Goal: Task Accomplishment & Management: Use online tool/utility

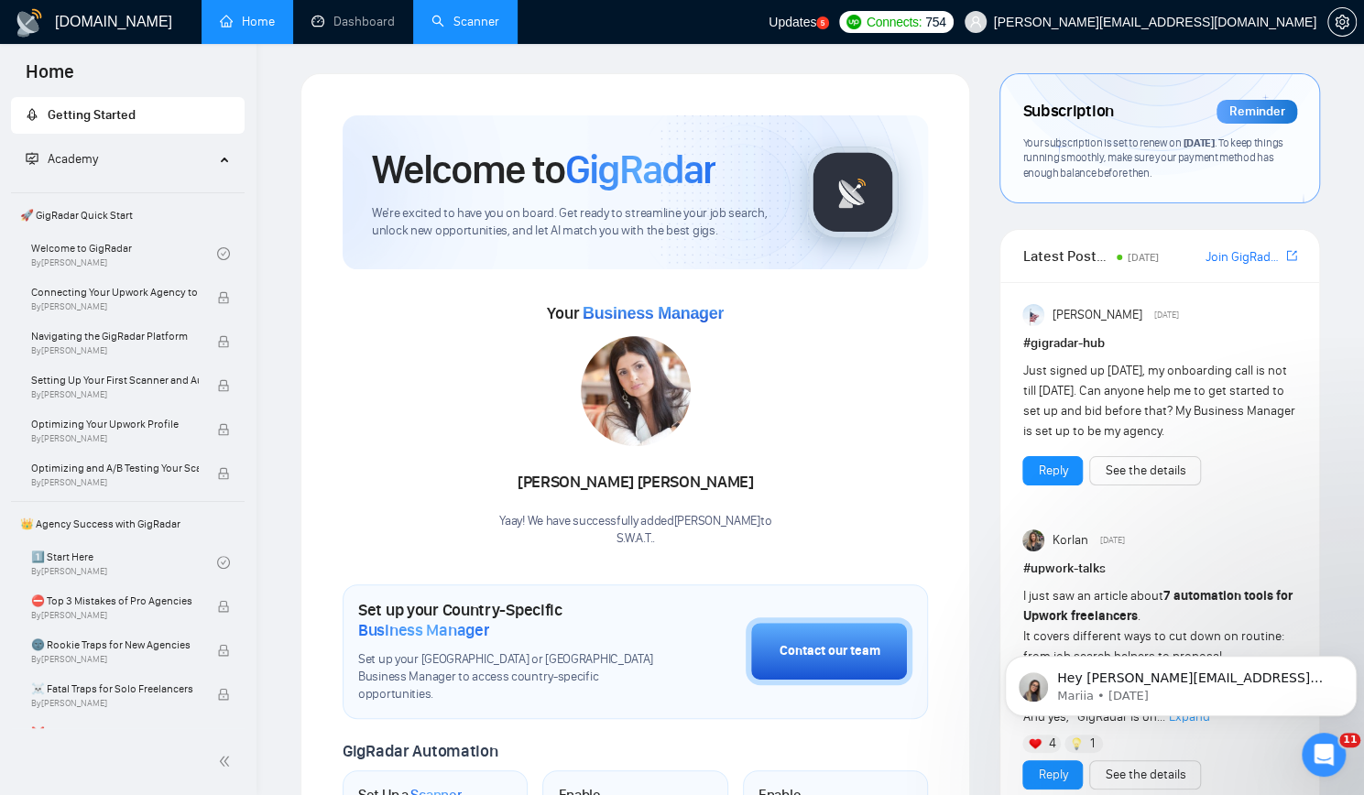
click at [487, 20] on link "Scanner" at bounding box center [465, 22] width 68 height 16
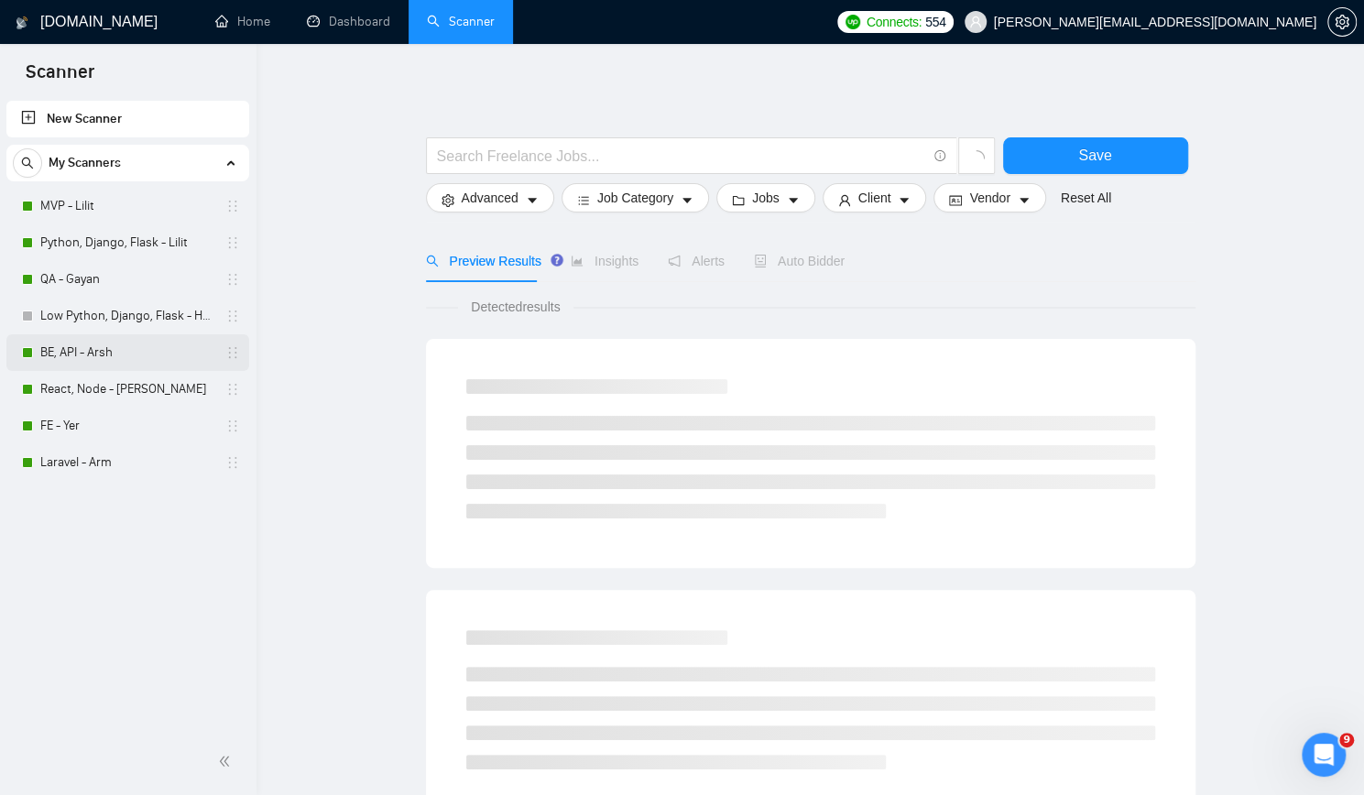
click at [109, 358] on link "BE, API - Arsh" at bounding box center [127, 352] width 174 height 37
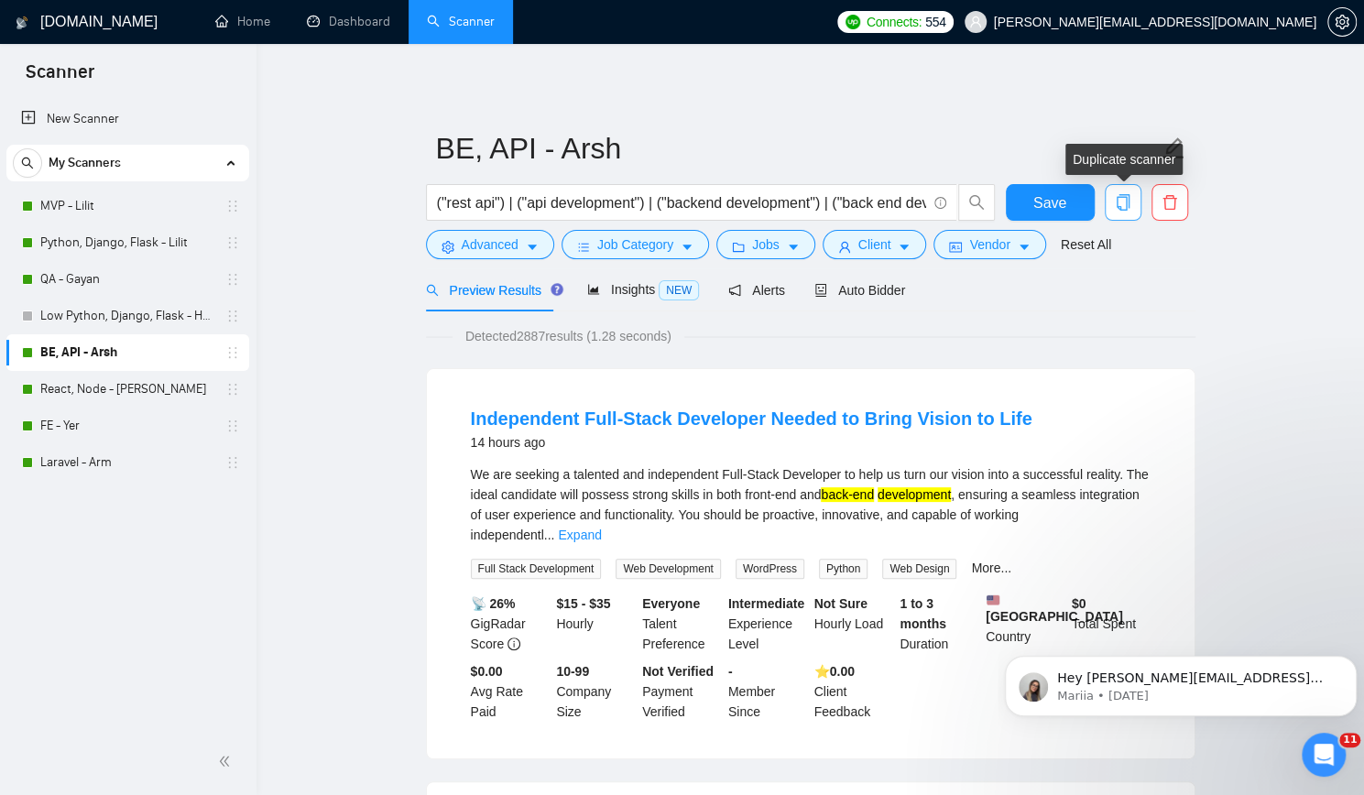
click at [1128, 199] on icon "copy" at bounding box center [1122, 202] width 13 height 16
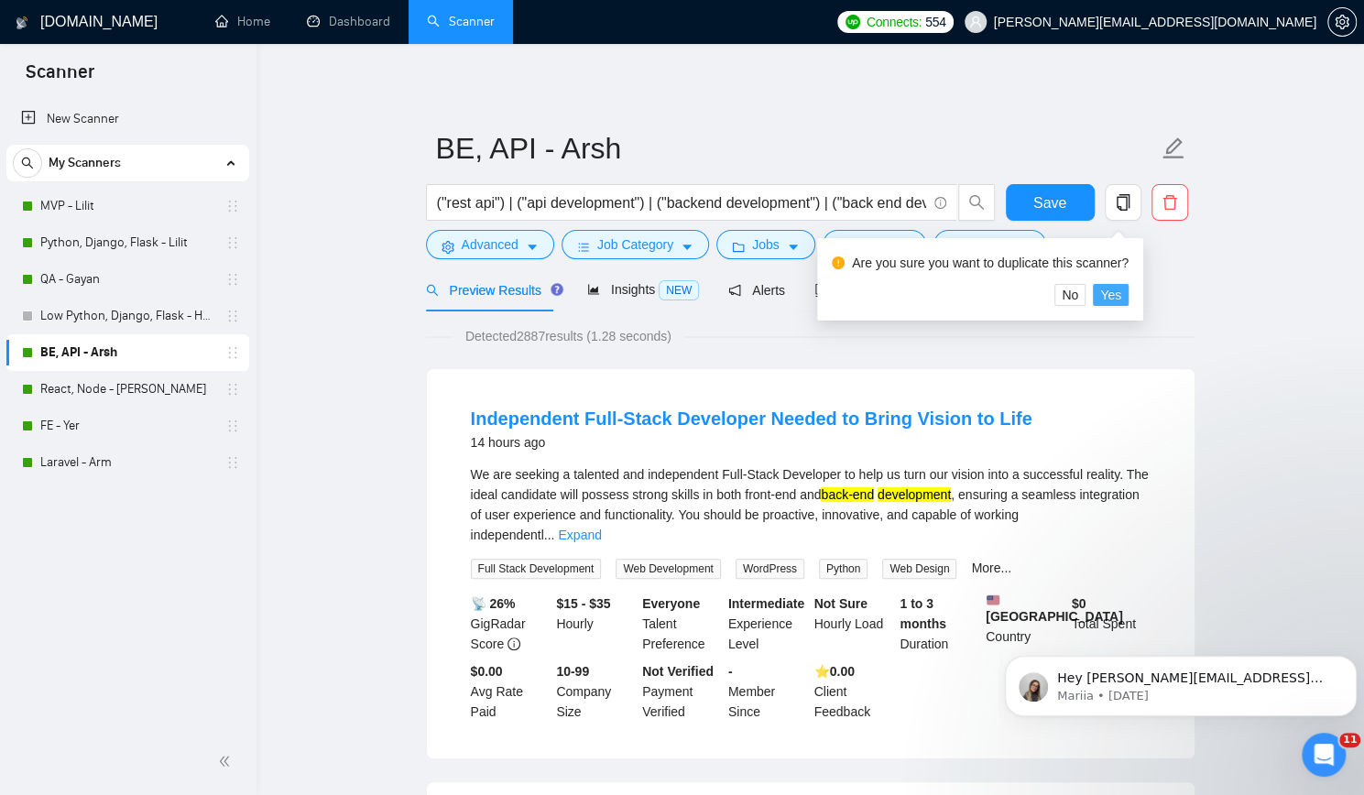
click at [1105, 288] on span "Yes" at bounding box center [1110, 295] width 21 height 20
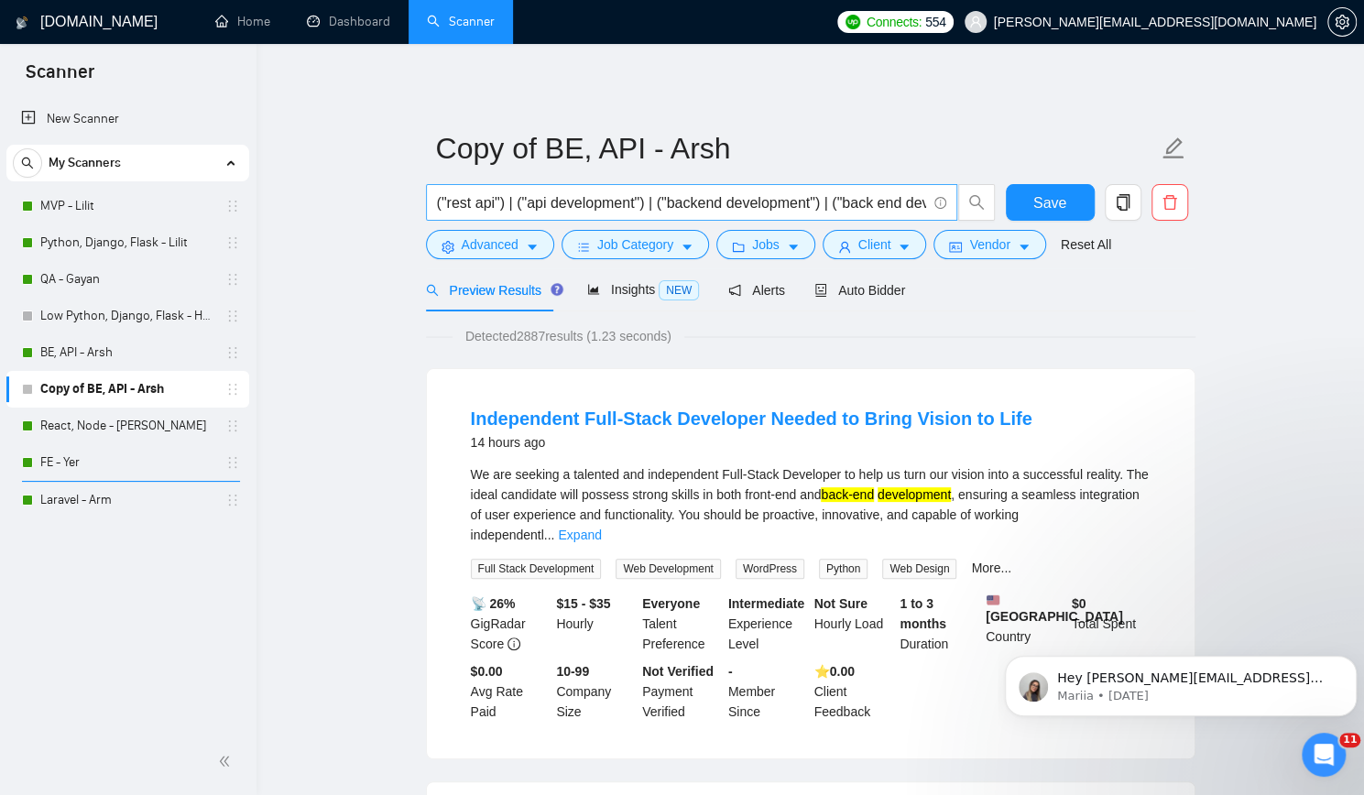
click at [648, 202] on input "("rest api") | ("api development") | ("backend development") | ("back end devel…" at bounding box center [681, 202] width 489 height 23
click at [859, 204] on input "("rest api") | ("api development") | ("backend development") | ("back end devel…" at bounding box center [681, 202] width 489 height 23
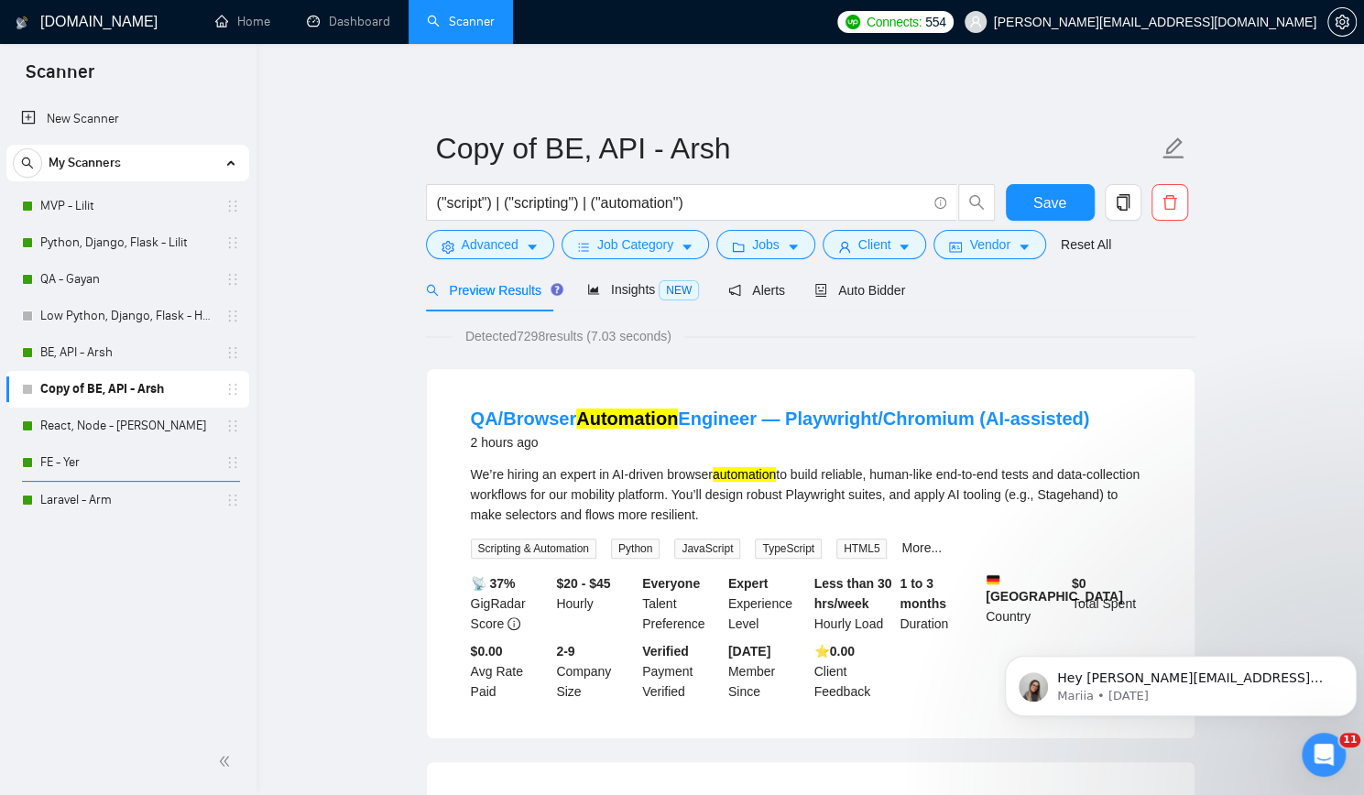
click at [101, 636] on div "New Scanner My Scanners MVP - Lilit Python, Django, Flask - Lilit QA - Gayan Lo…" at bounding box center [128, 412] width 256 height 631
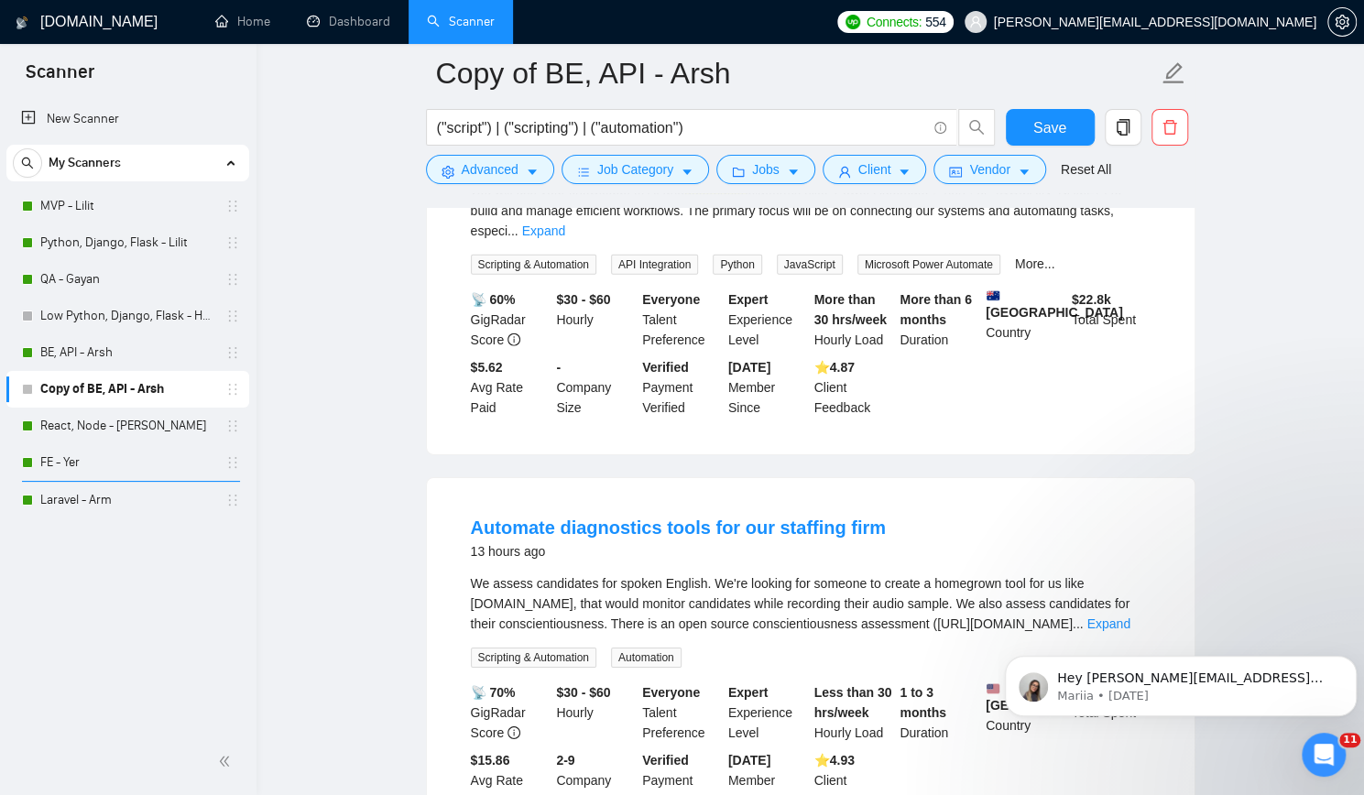
scroll to position [3206, 0]
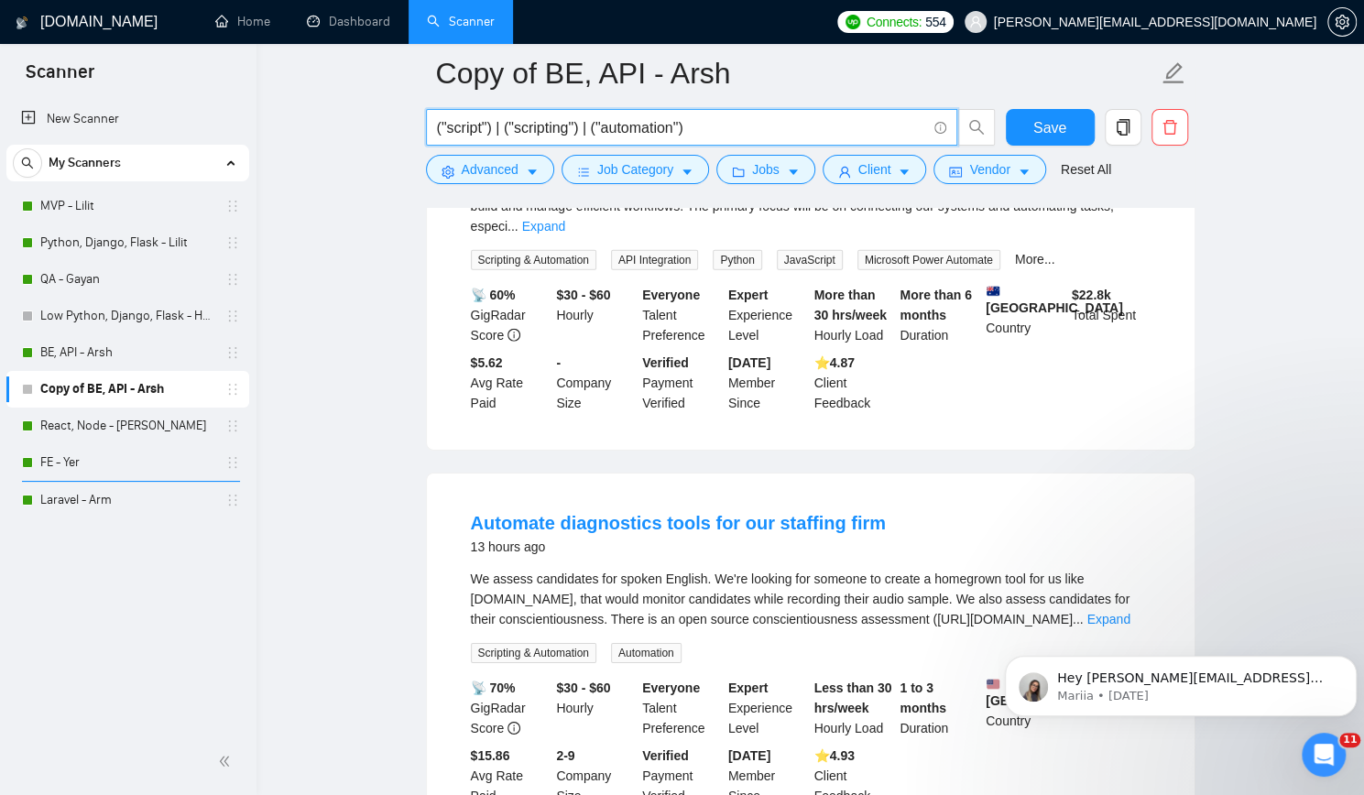
click at [695, 125] on input "("script") | ("scripting") | ("automation")" at bounding box center [681, 127] width 489 height 23
paste input "| ("automation")"
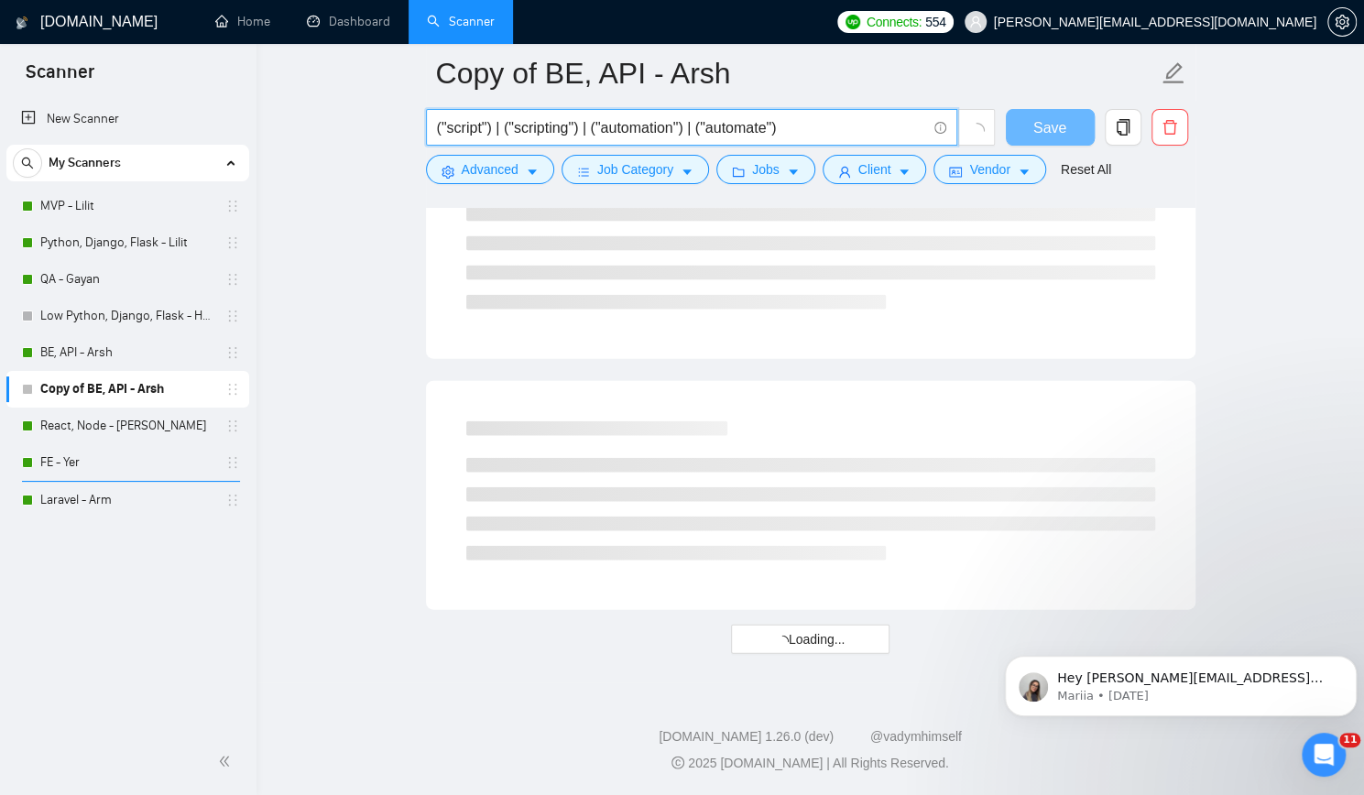
scroll to position [2260, 0]
paste input "| ("automation")"
type input "("script") | ("scripting") | ("automation") | ("automate") | ("bot")"
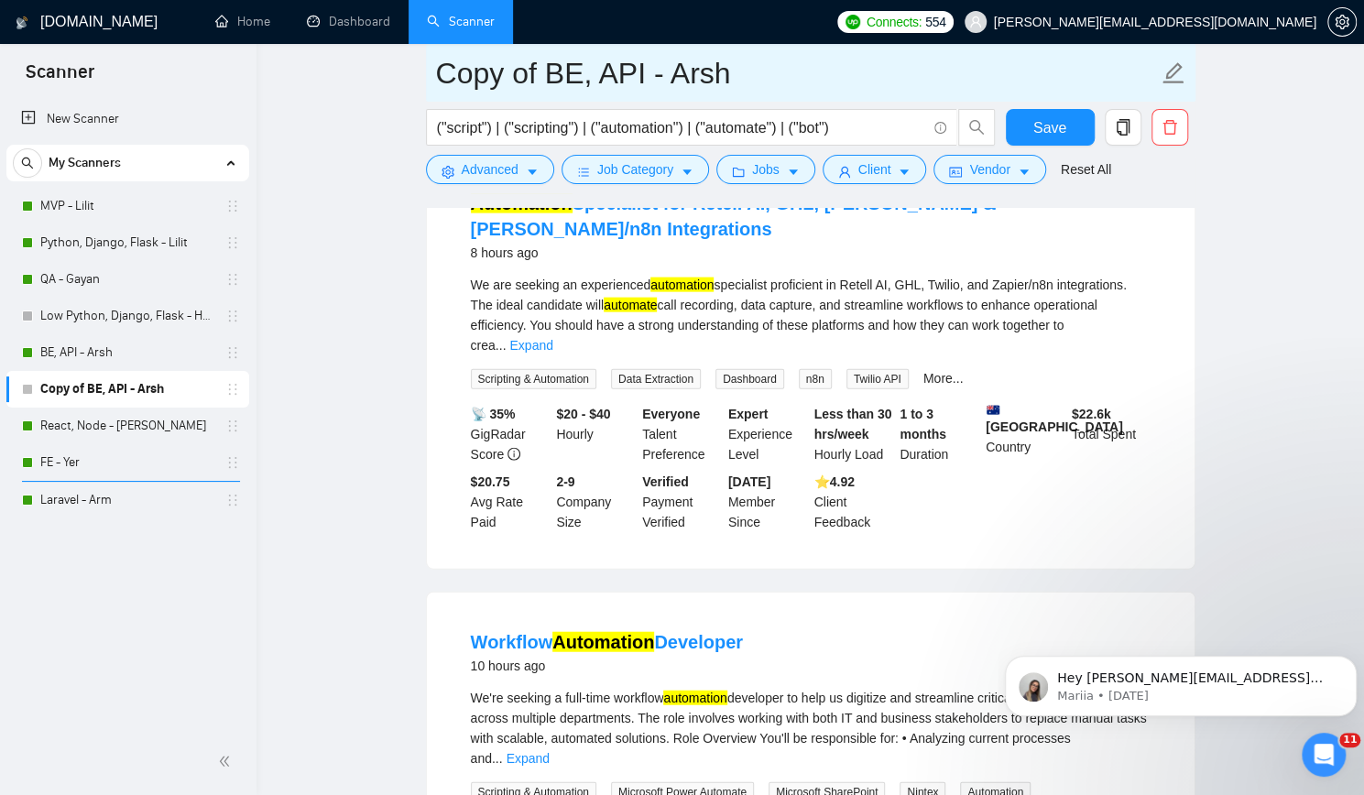
click at [716, 79] on input "Copy of BE, API - Arsh" at bounding box center [797, 73] width 722 height 46
type input "Scripting - Arsh"
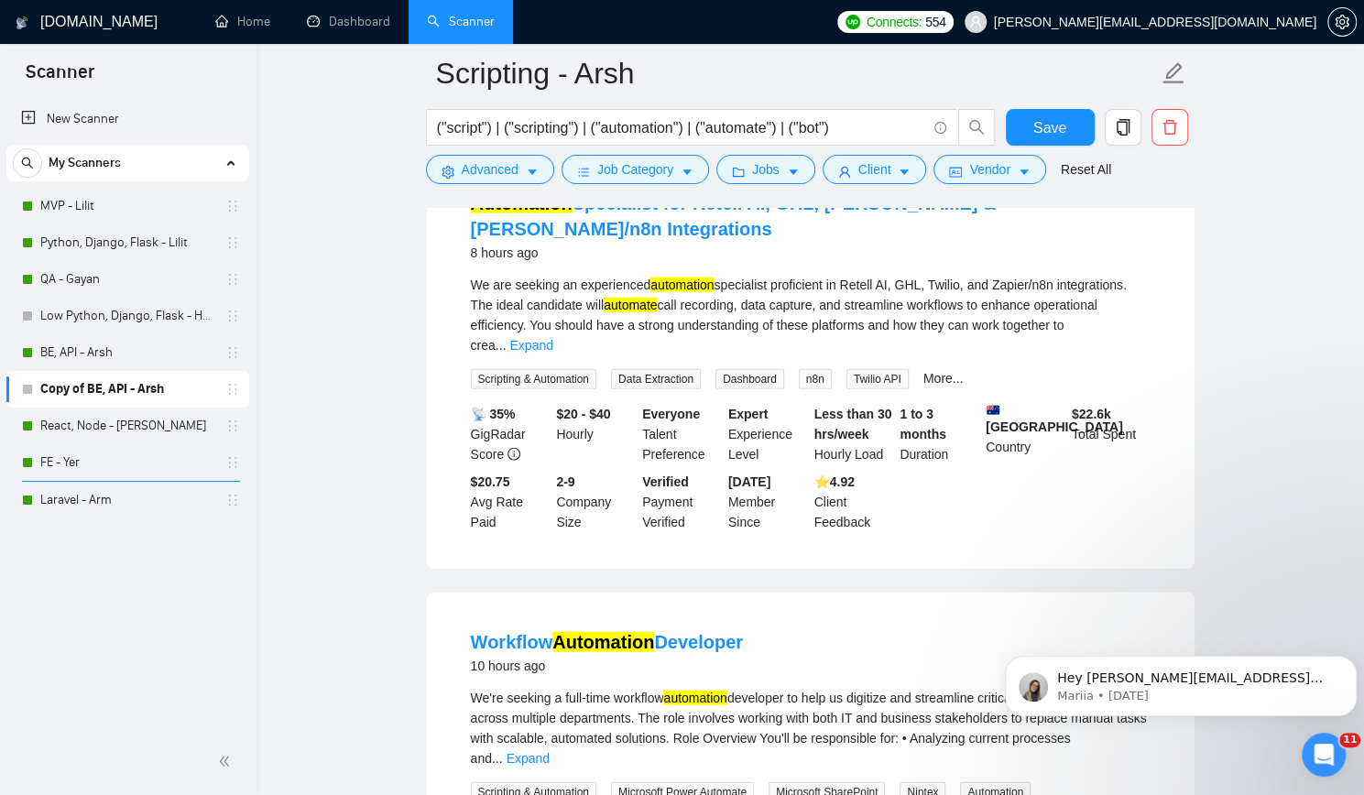
click at [375, 254] on main "Scripting - Arsh ("script") | ("scripting") | ("automation") | ("automate") | (…" at bounding box center [810, 19] width 1049 height 4413
click at [467, 175] on span "Advanced" at bounding box center [490, 169] width 57 height 20
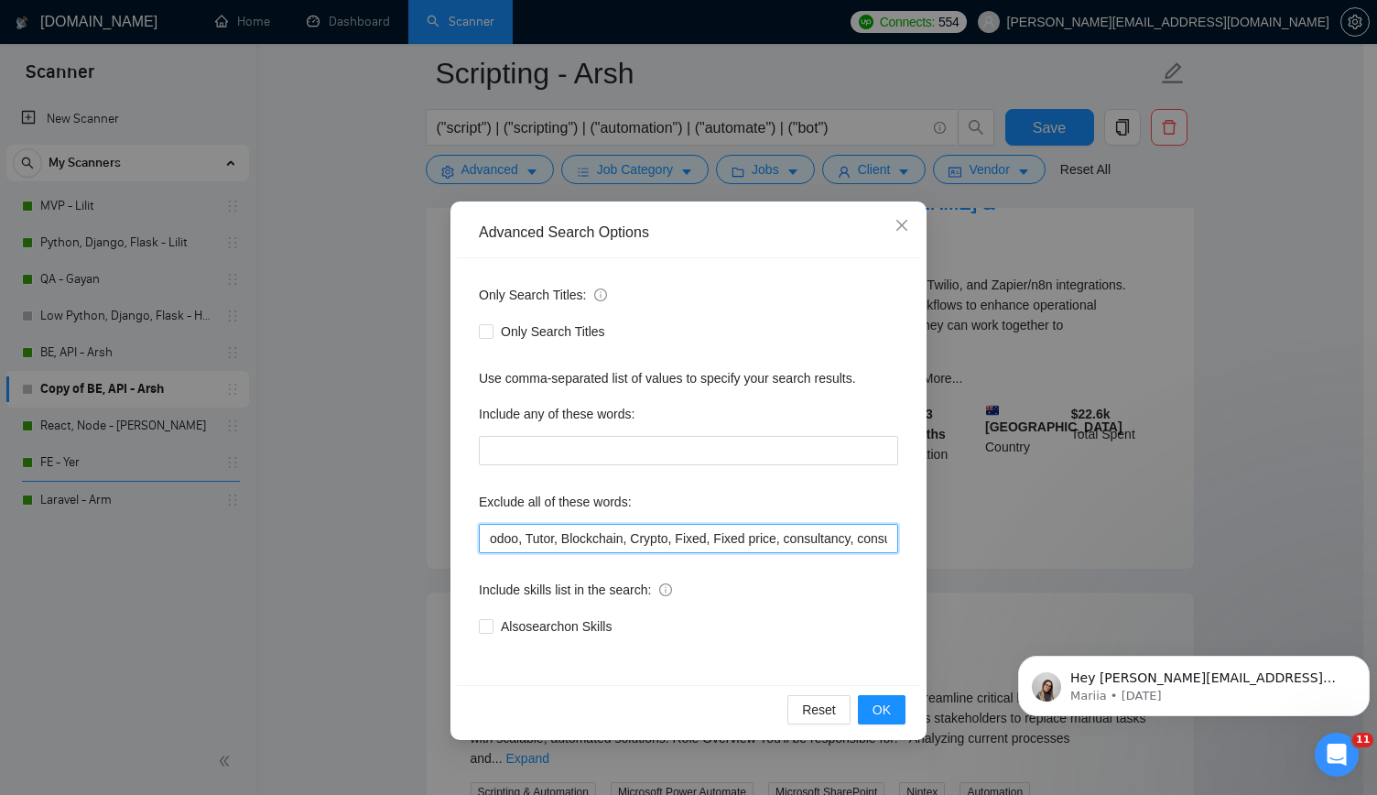
click at [694, 539] on input "odoo, Tutor, Blockchain, Crypto, Fixed, Fixed price, consultancy, consultation,…" at bounding box center [688, 538] width 419 height 29
click at [898, 225] on icon "close" at bounding box center [902, 225] width 15 height 15
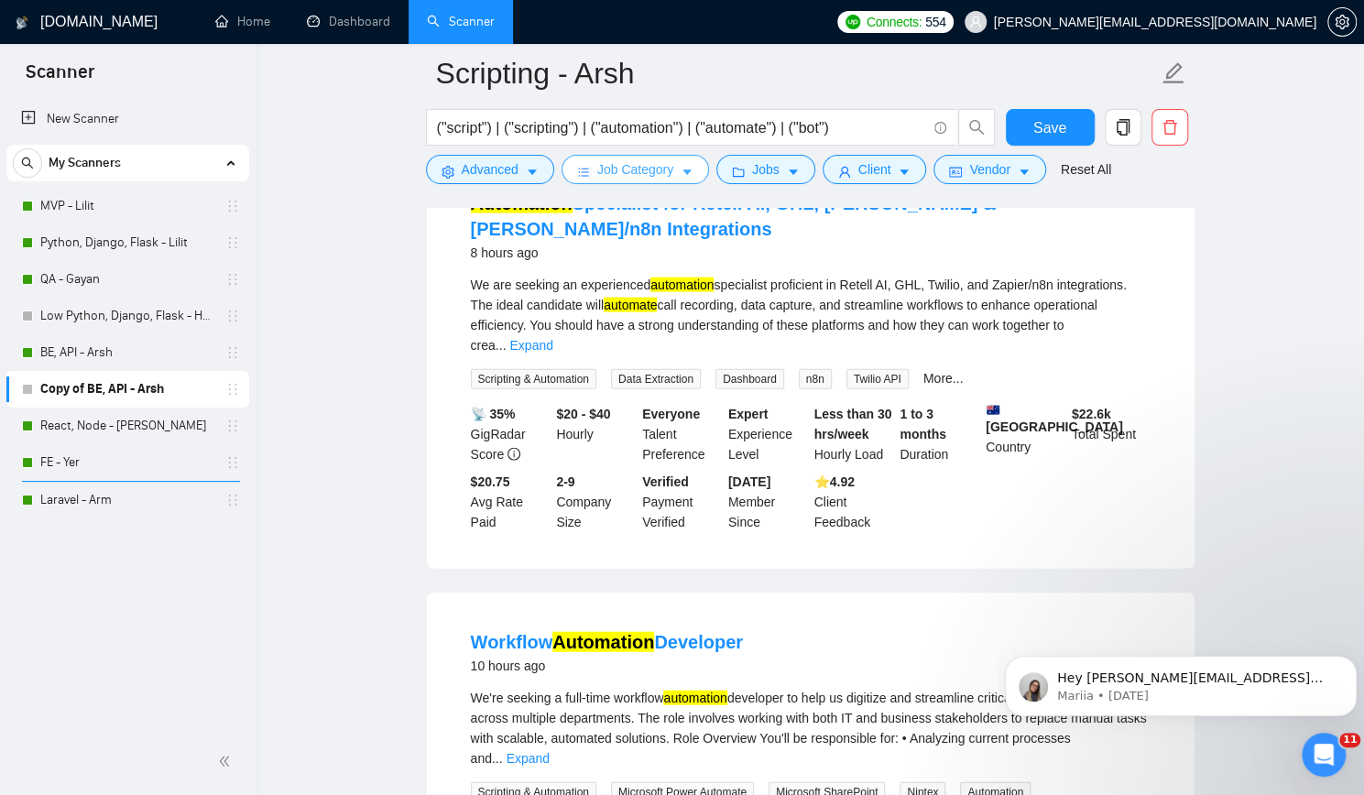
click at [658, 167] on span "Job Category" at bounding box center [635, 169] width 76 height 20
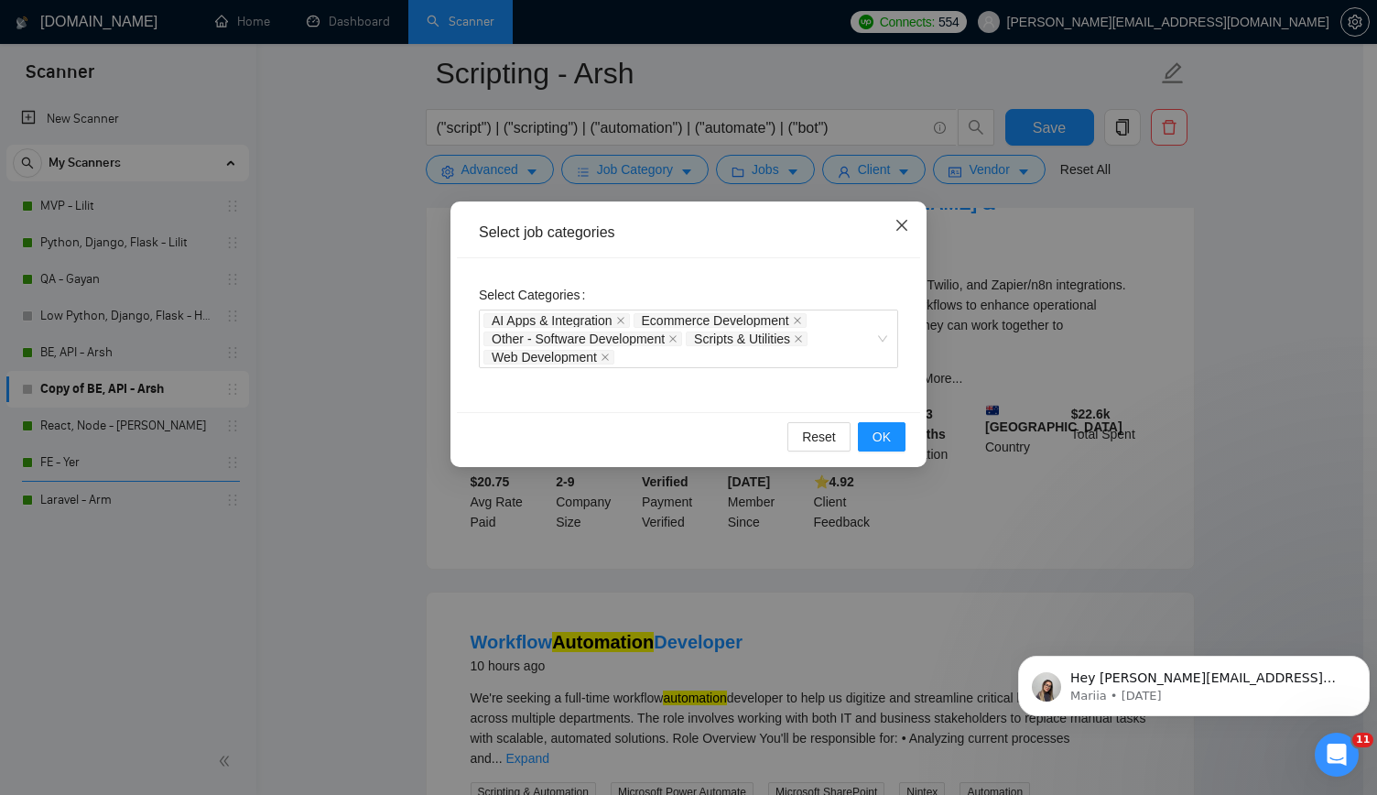
click at [904, 223] on icon "close" at bounding box center [902, 225] width 11 height 11
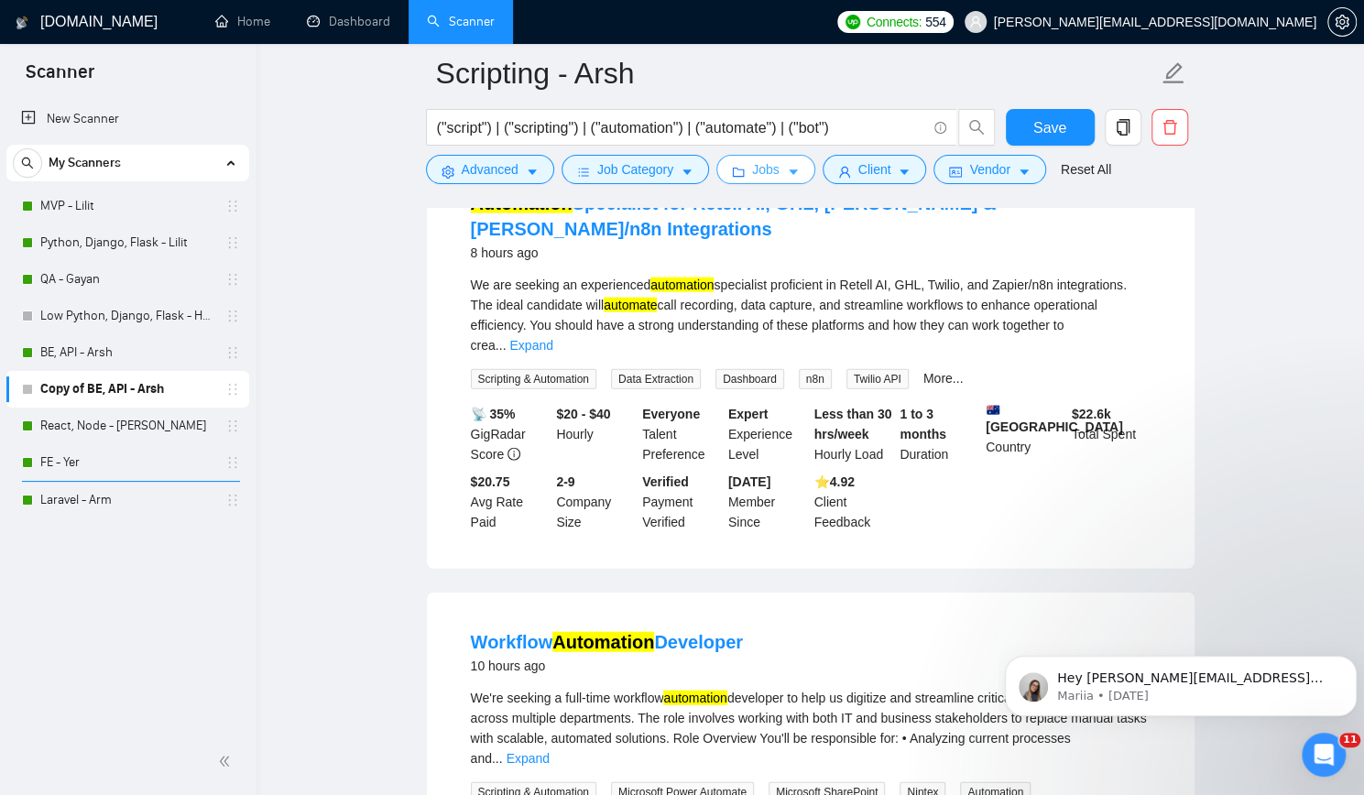
click at [753, 165] on span "Jobs" at bounding box center [765, 169] width 27 height 20
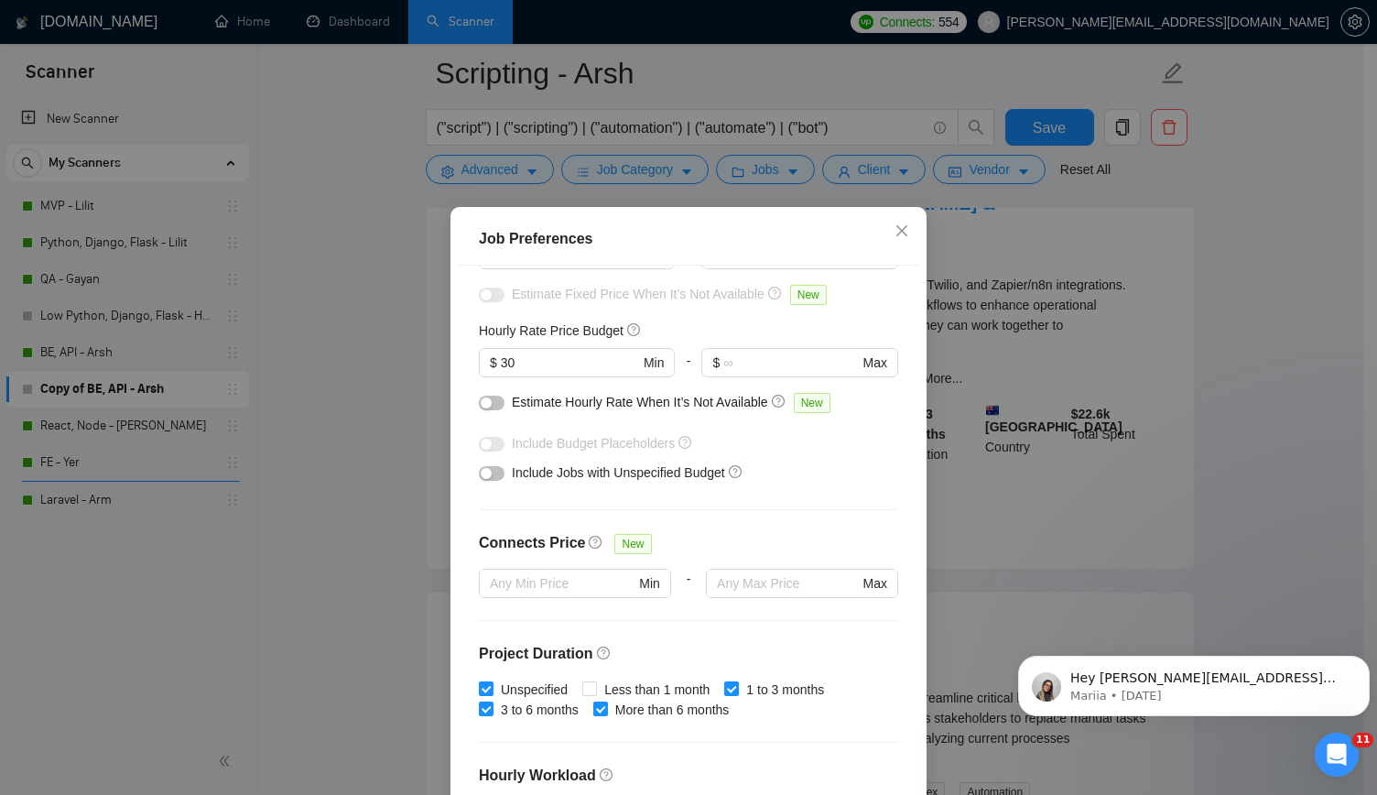
scroll to position [275, 0]
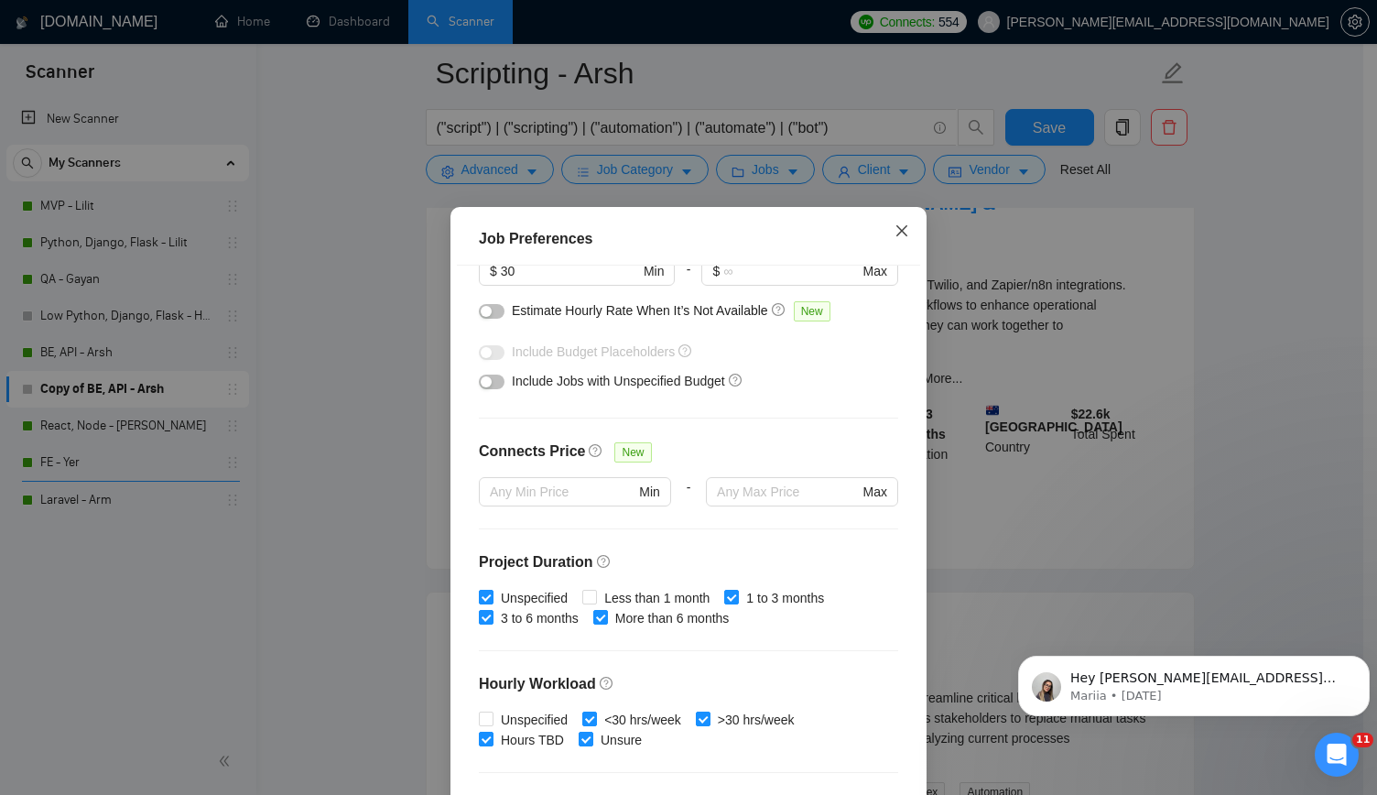
click at [897, 232] on icon "close" at bounding box center [902, 230] width 11 height 11
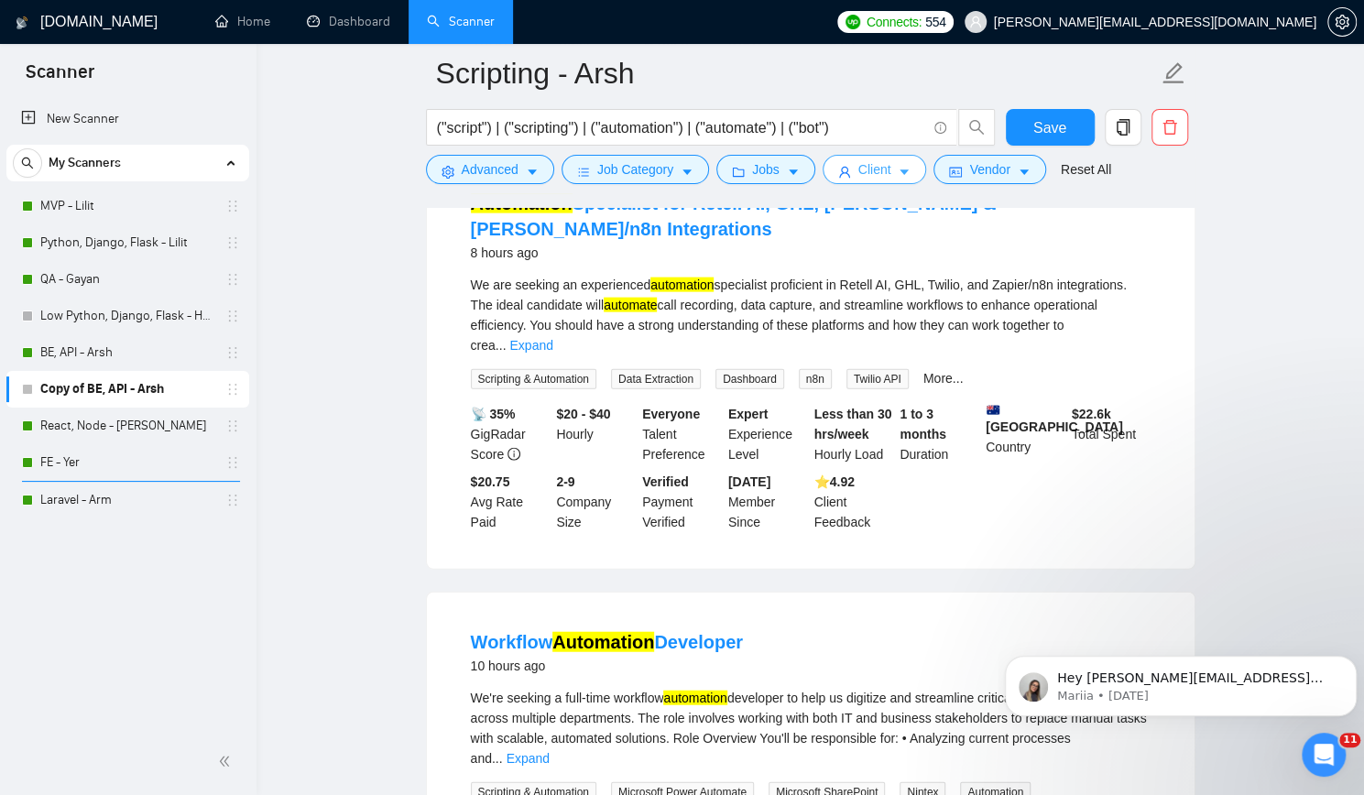
click at [875, 176] on span "Client" at bounding box center [874, 169] width 33 height 20
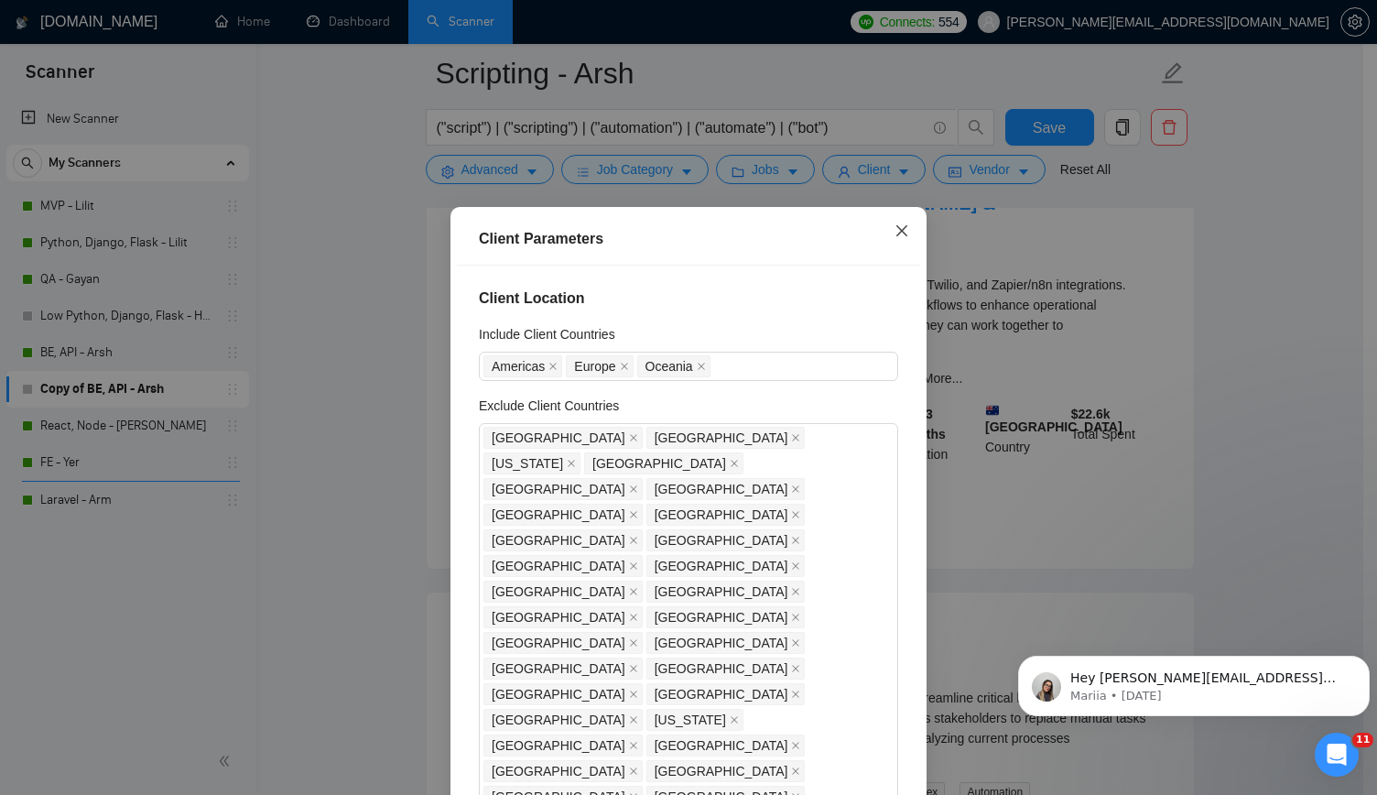
click at [895, 236] on icon "close" at bounding box center [902, 230] width 15 height 15
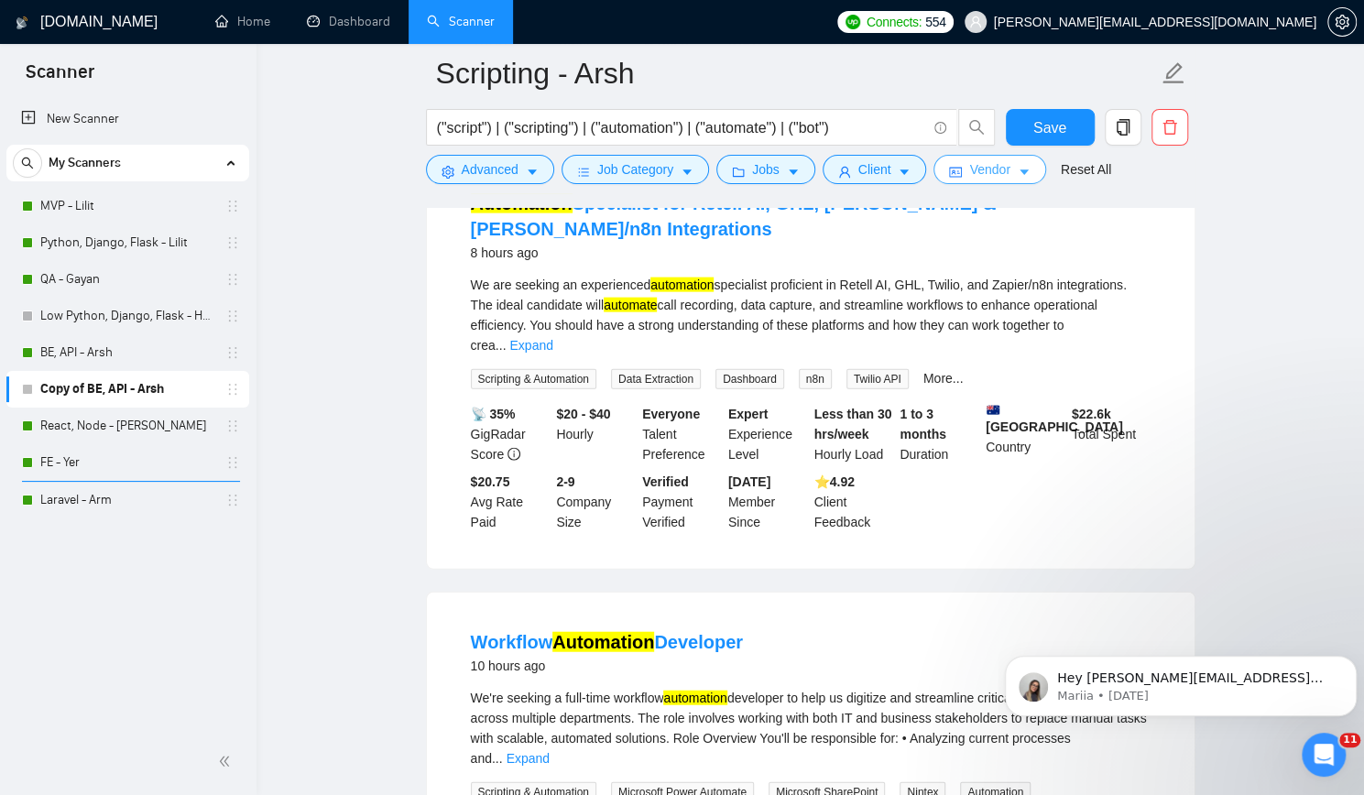
click at [981, 170] on span "Vendor" at bounding box center [989, 169] width 40 height 20
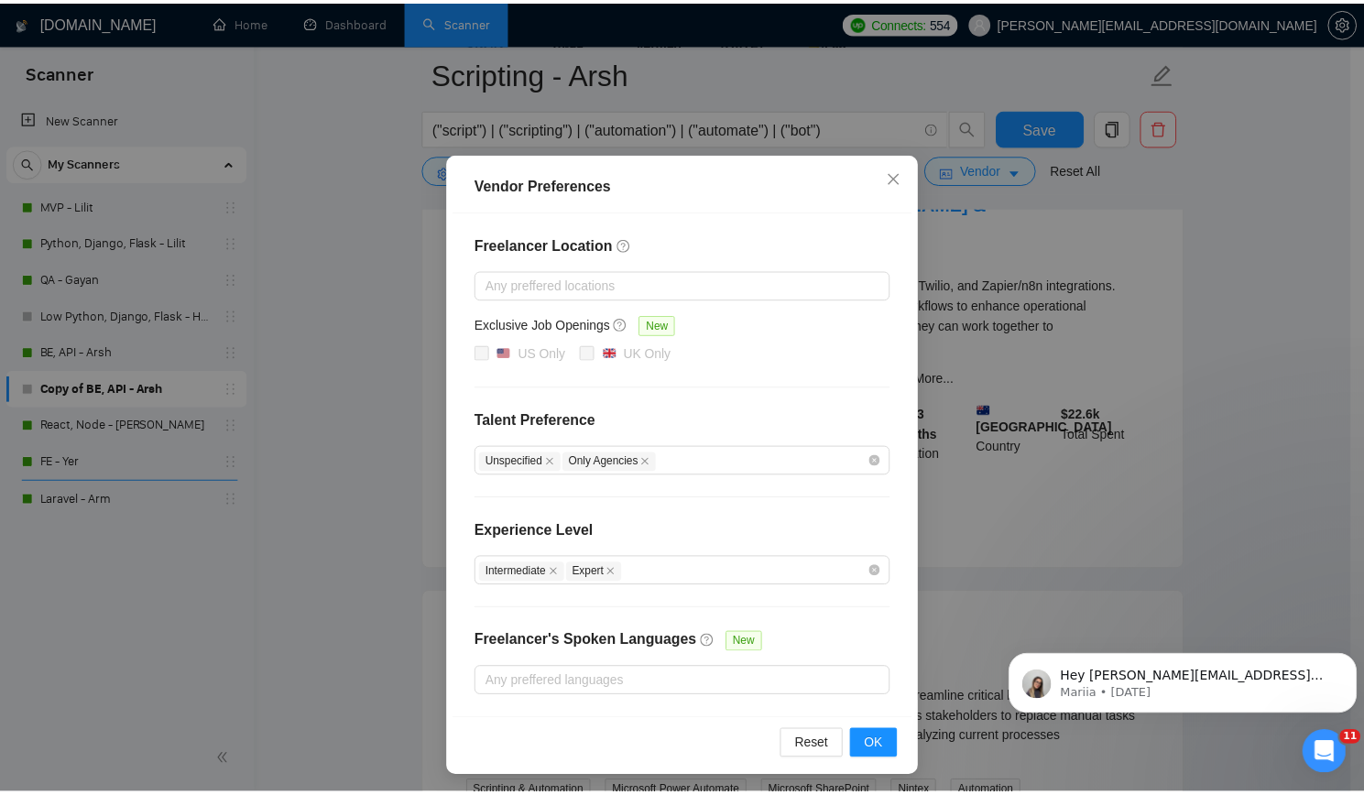
scroll to position [0, 0]
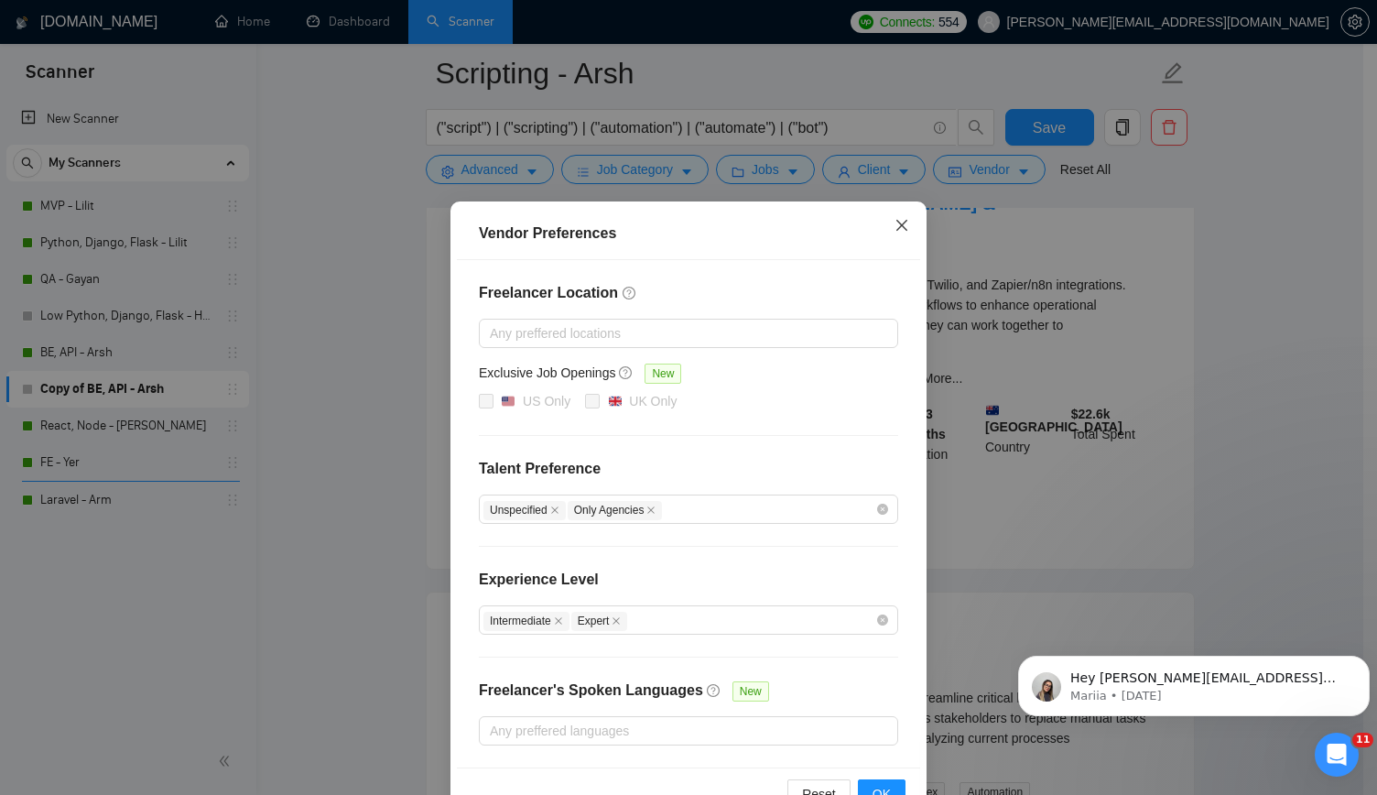
click at [895, 226] on icon "close" at bounding box center [902, 225] width 15 height 15
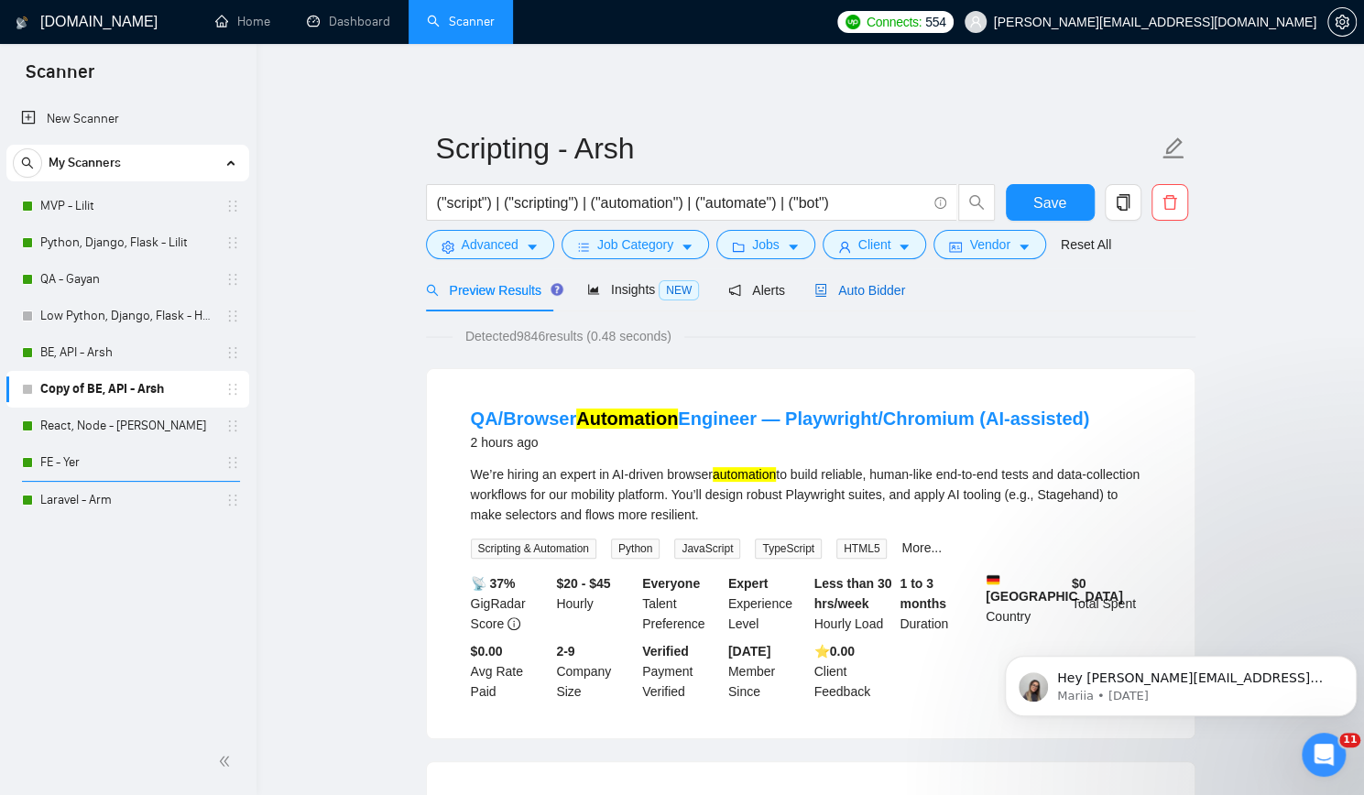
click at [850, 283] on span "Auto Bidder" at bounding box center [859, 290] width 91 height 15
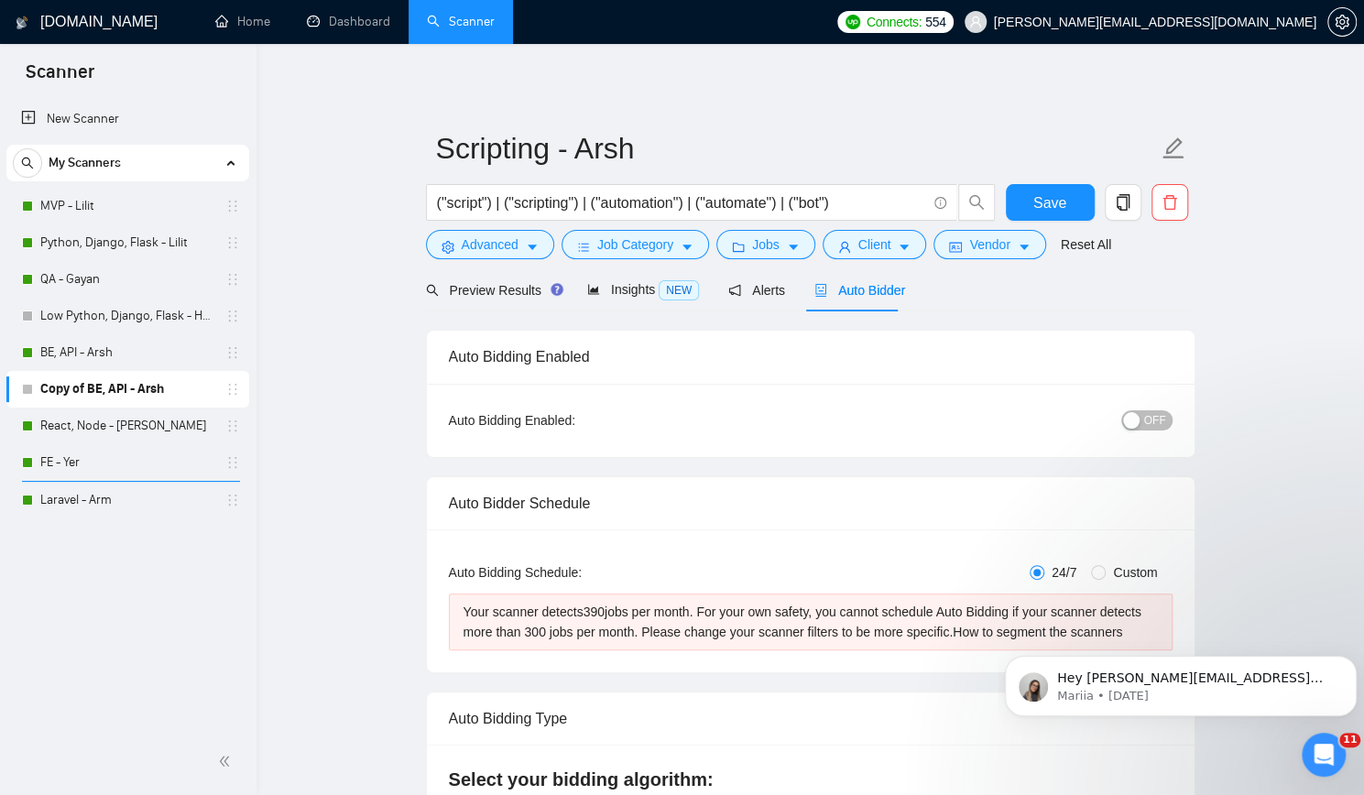
click at [752, 241] on span "Jobs" at bounding box center [765, 244] width 27 height 20
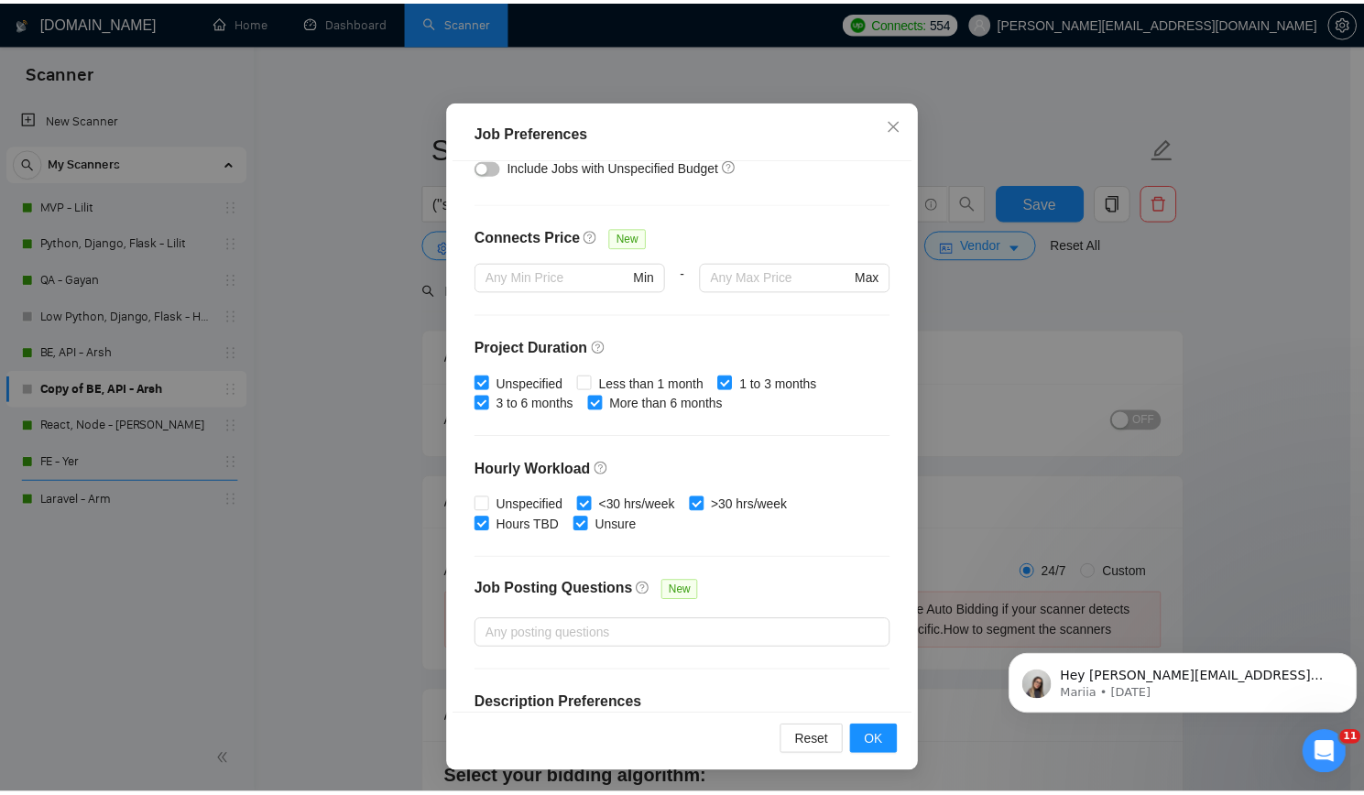
scroll to position [474, 0]
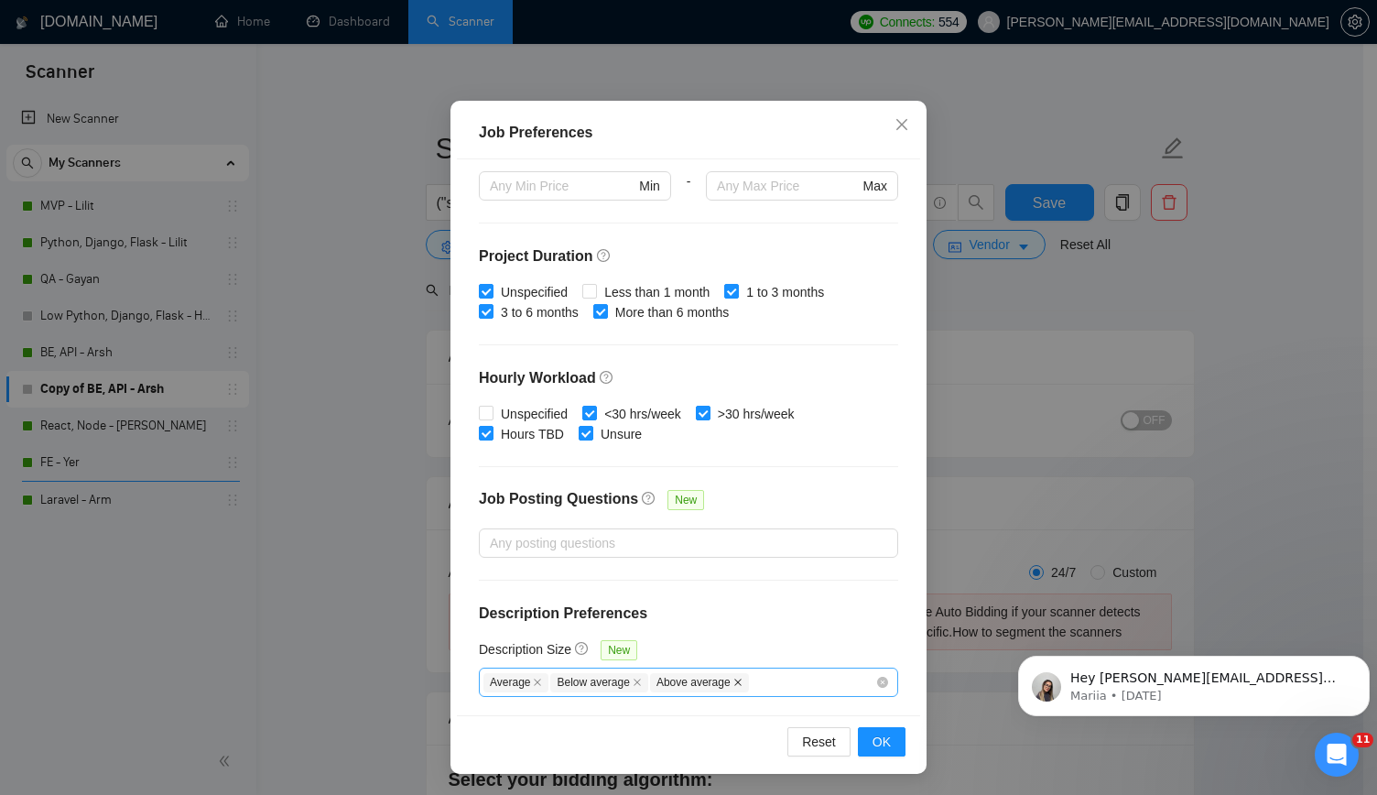
click at [734, 678] on icon "close" at bounding box center [738, 682] width 9 height 9
click at [878, 745] on span "OK" at bounding box center [882, 742] width 18 height 20
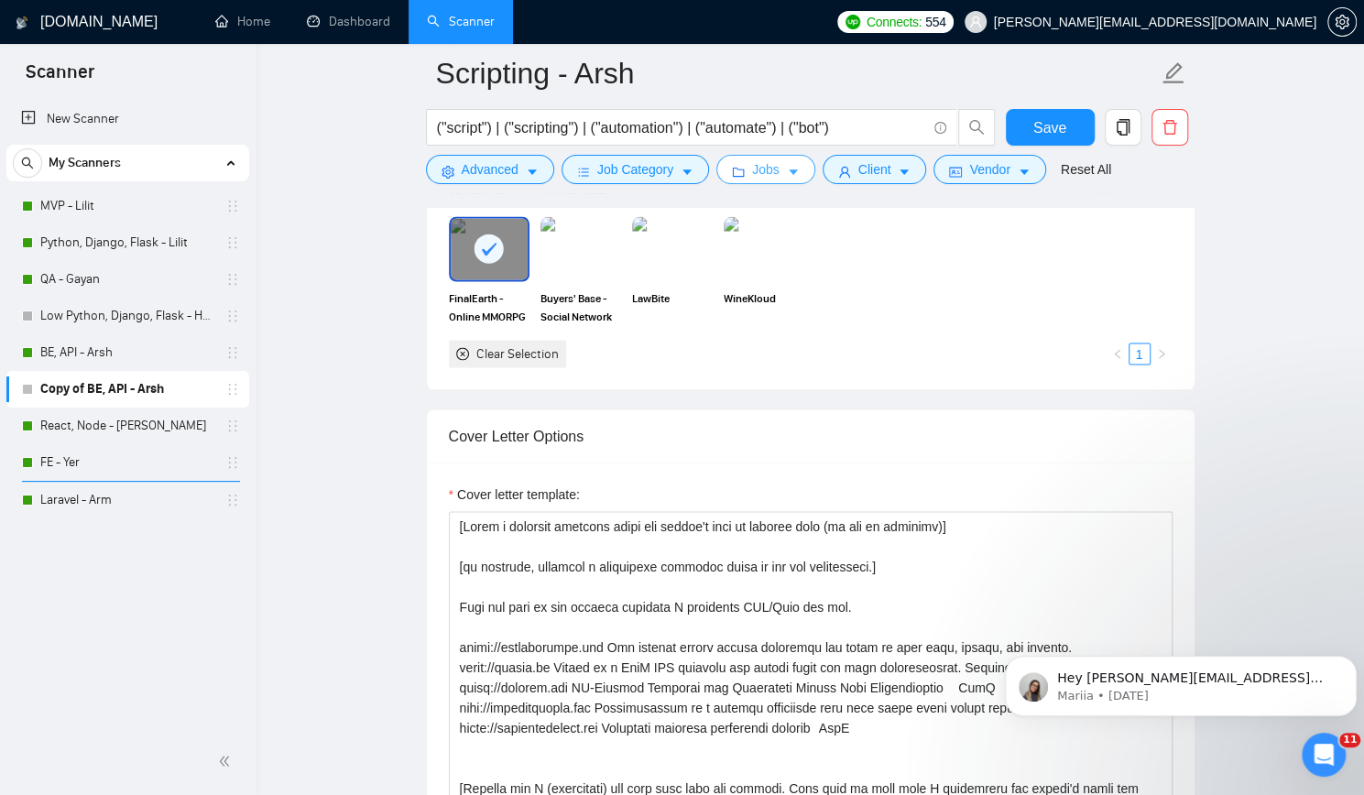
scroll to position [1923, 0]
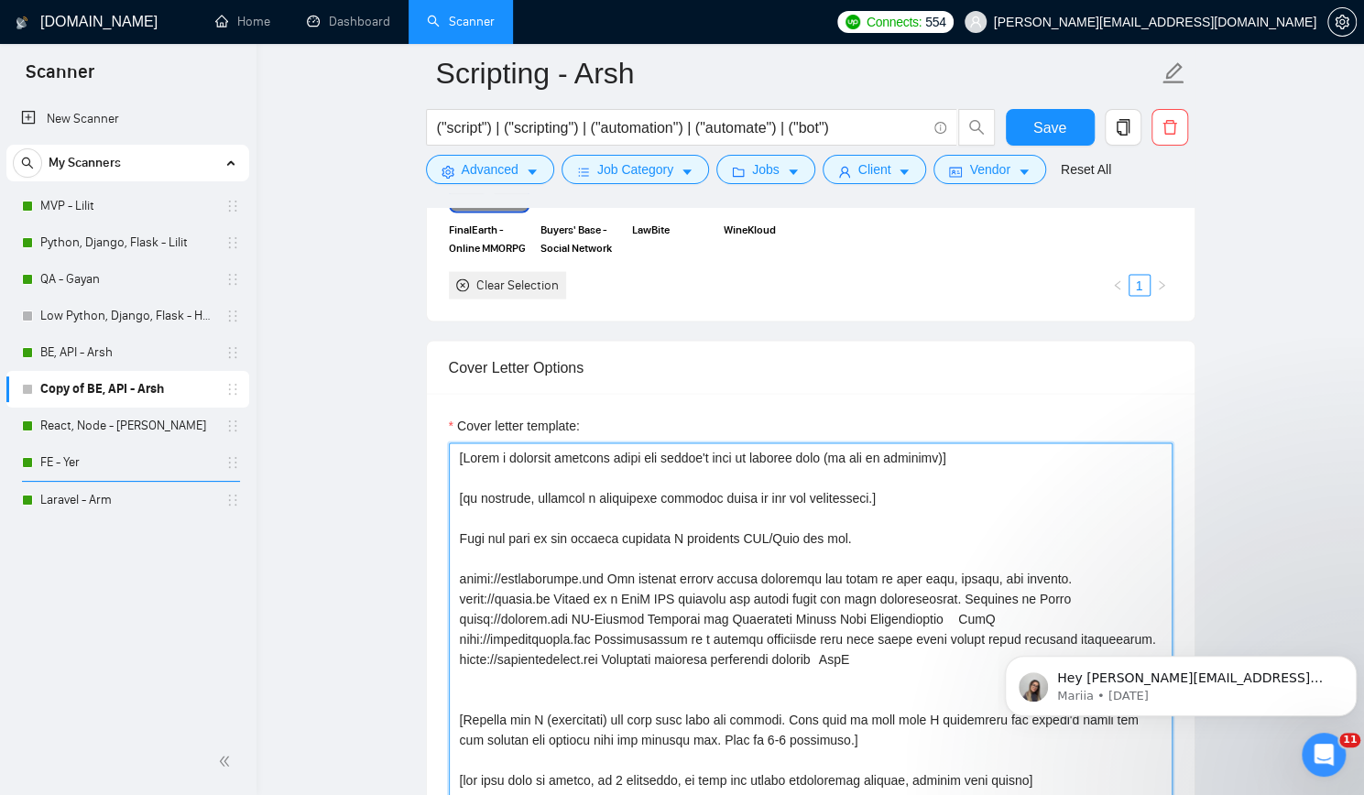
click at [846, 528] on textarea "Cover letter template:" at bounding box center [811, 648] width 724 height 412
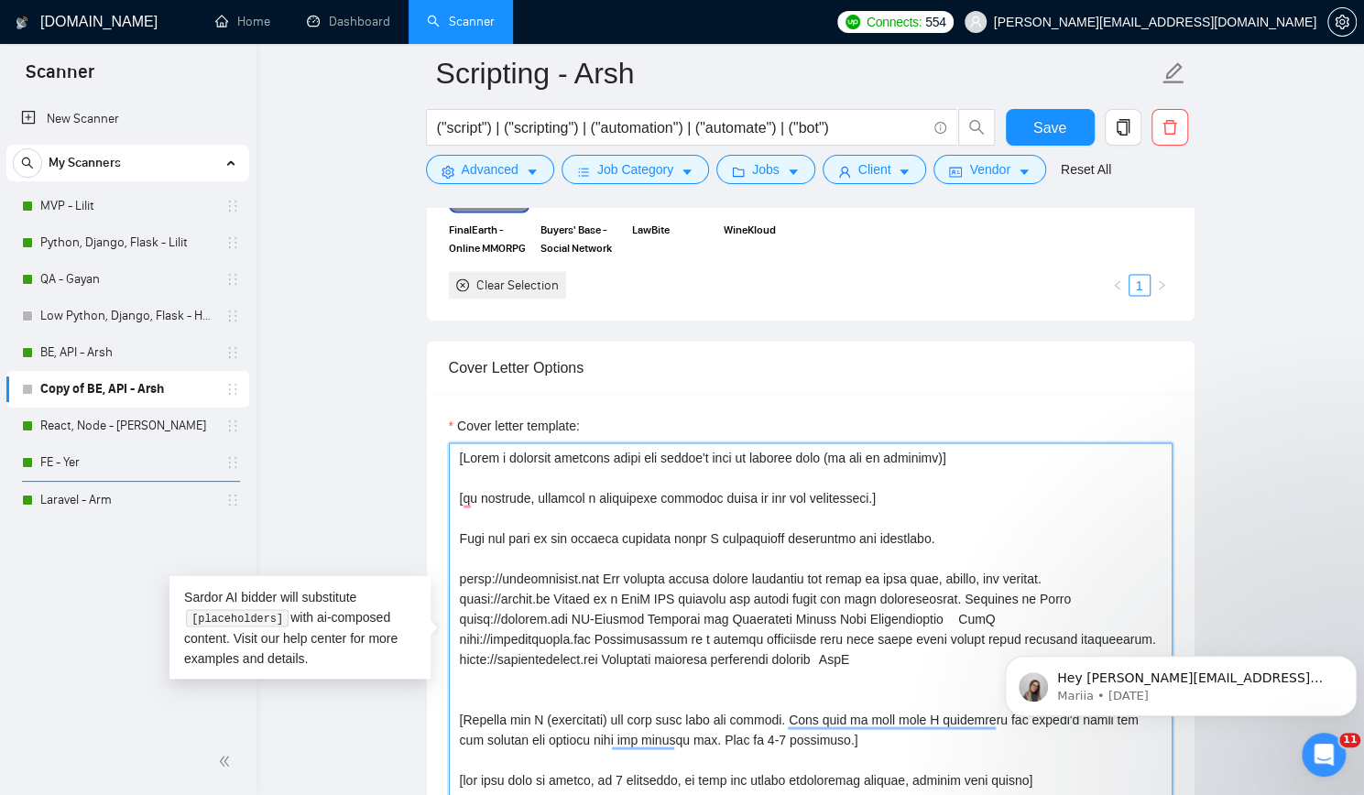
click at [968, 534] on textarea "Cover letter template:" at bounding box center [811, 648] width 724 height 412
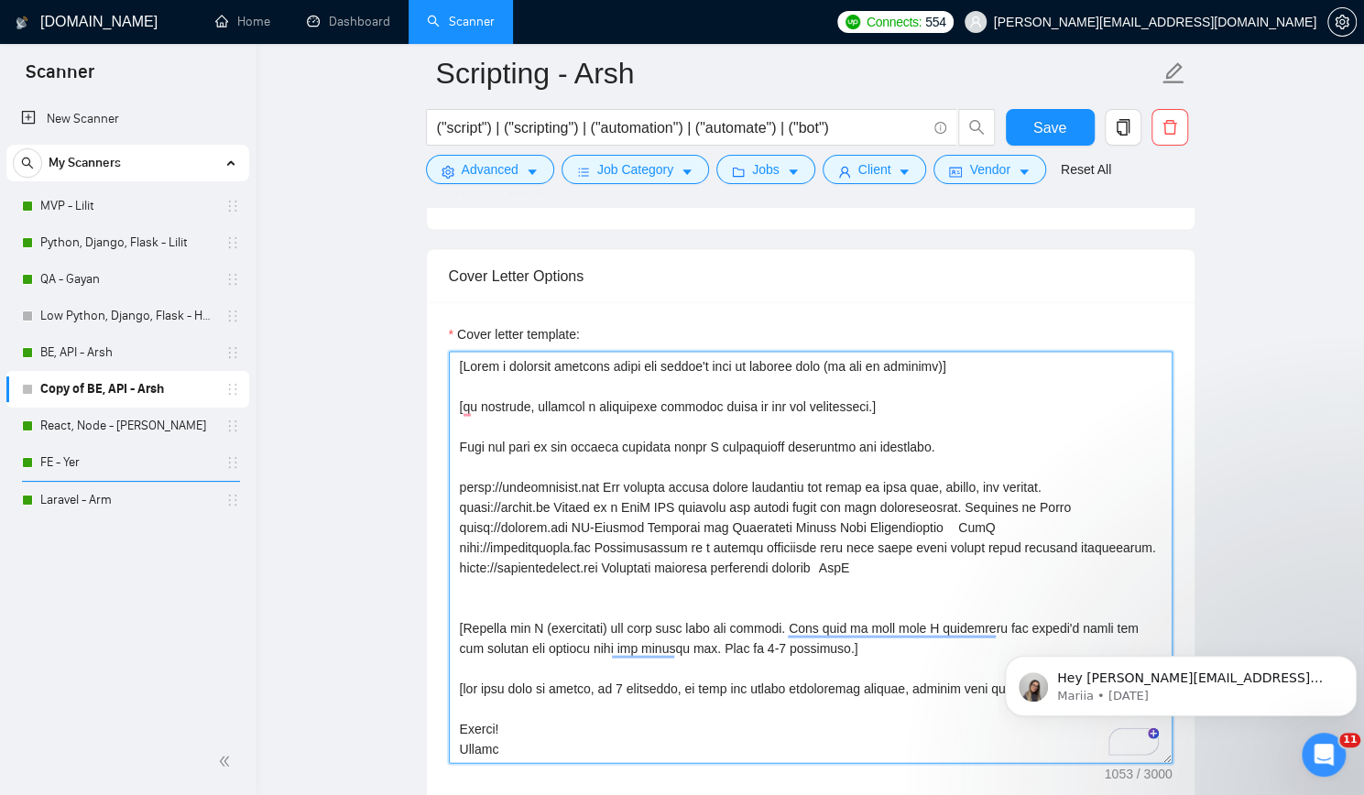
click at [846, 583] on textarea "Cover letter template:" at bounding box center [811, 557] width 724 height 412
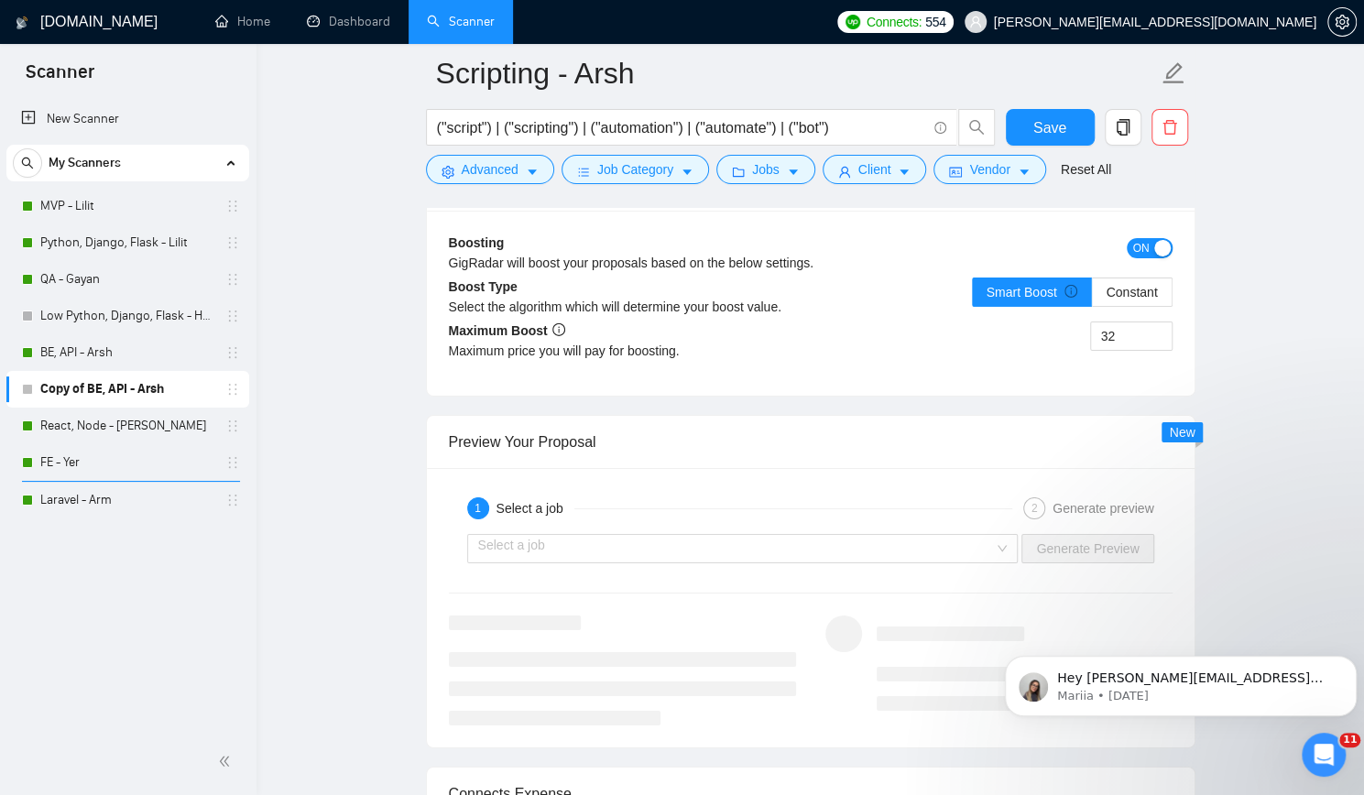
scroll to position [3572, 0]
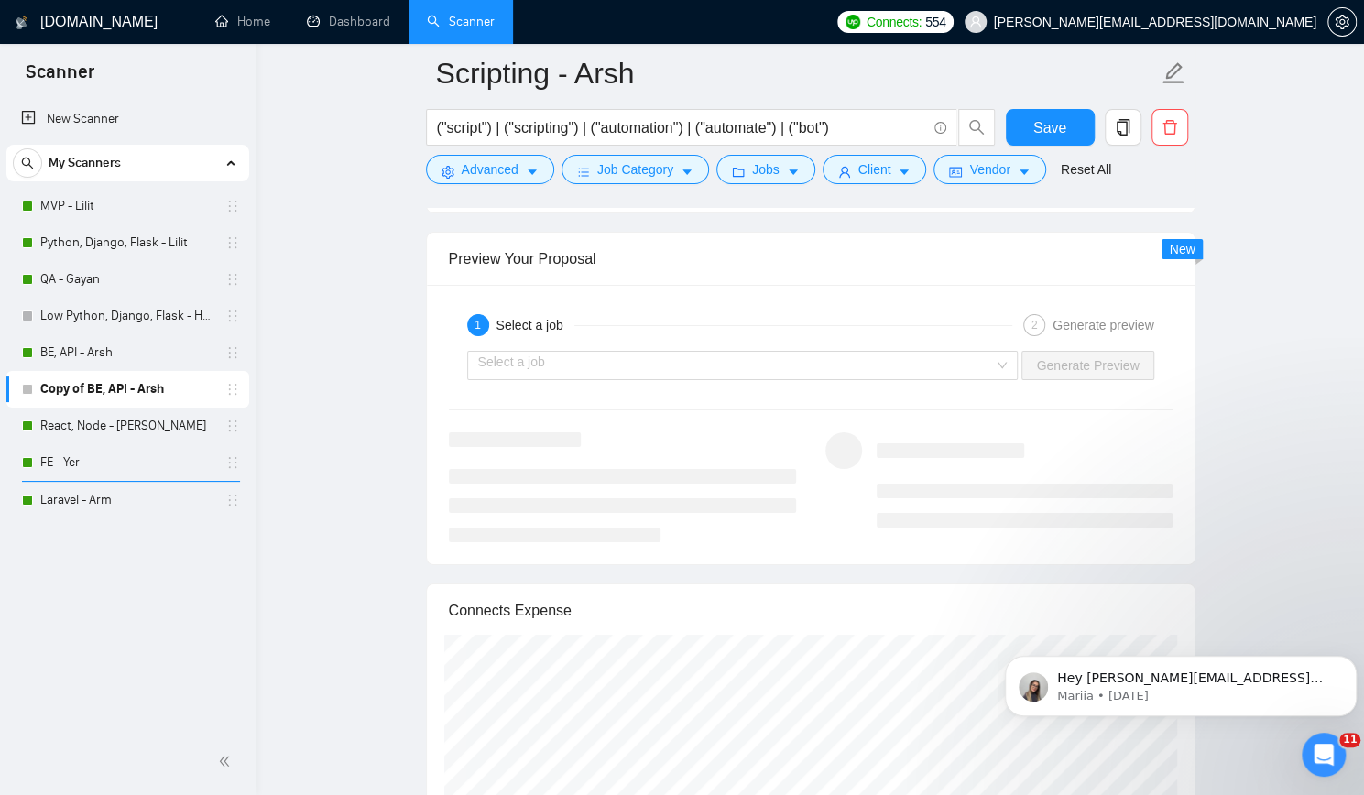
type textarea "[Write a personal greeting using the client's name or company name (if any is p…"
click at [1044, 120] on span "Save" at bounding box center [1049, 127] width 33 height 23
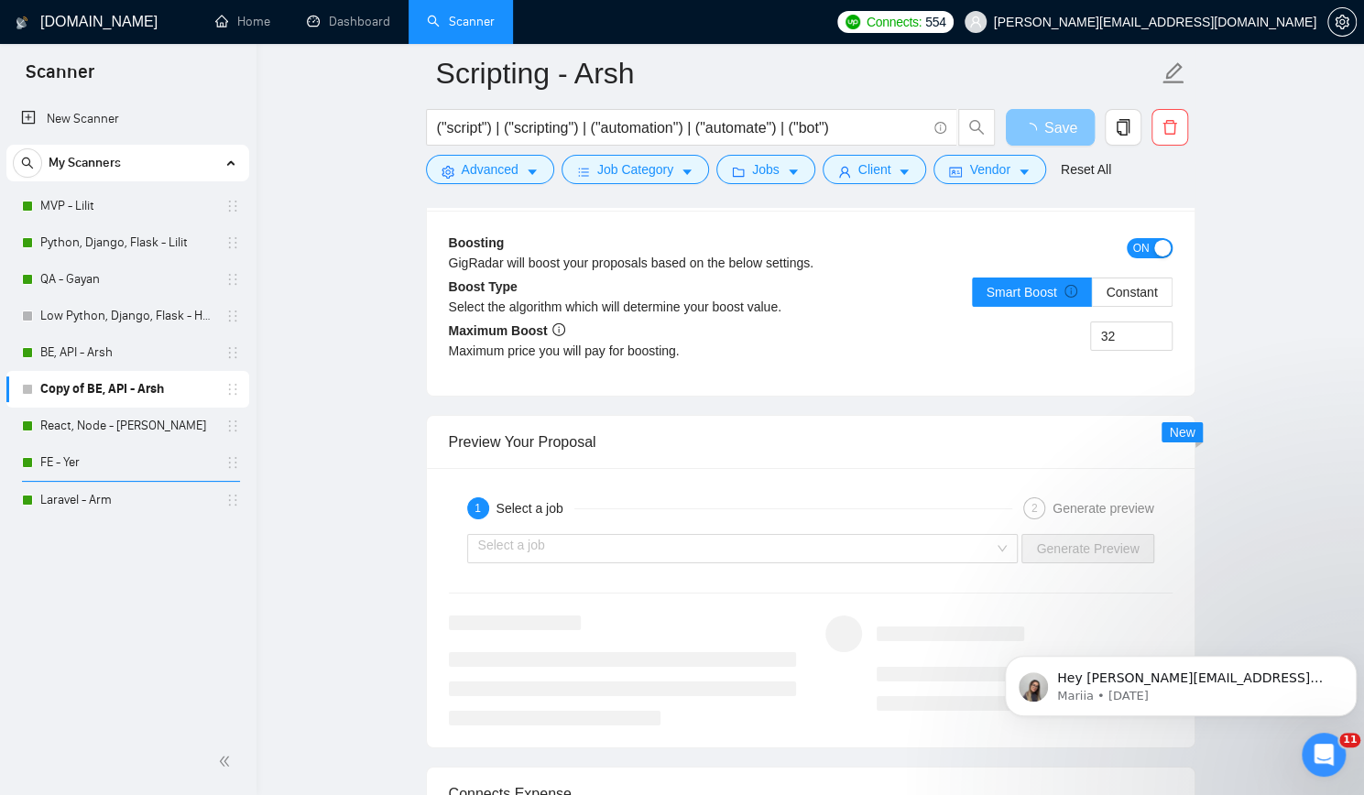
scroll to position [3480, 0]
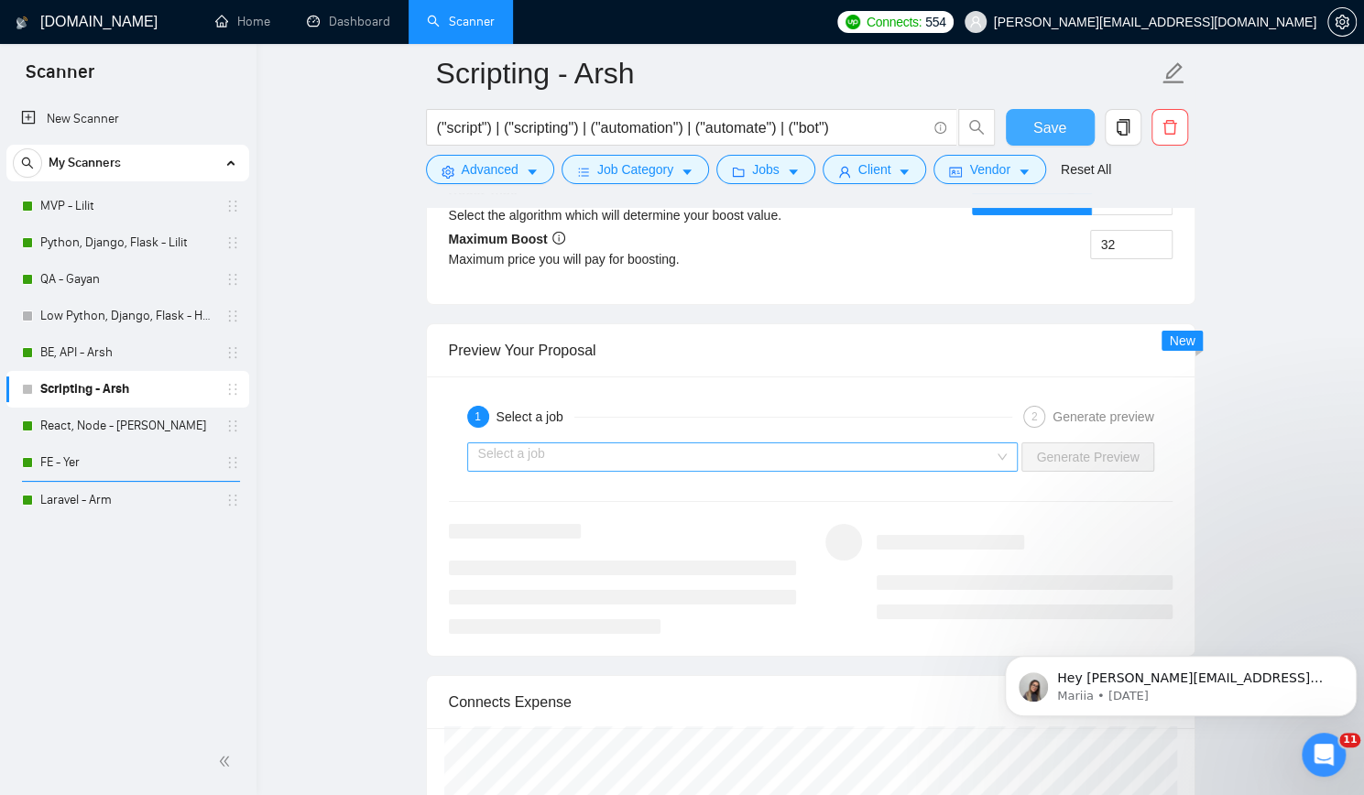
click at [1013, 446] on div "Select a job" at bounding box center [742, 456] width 551 height 29
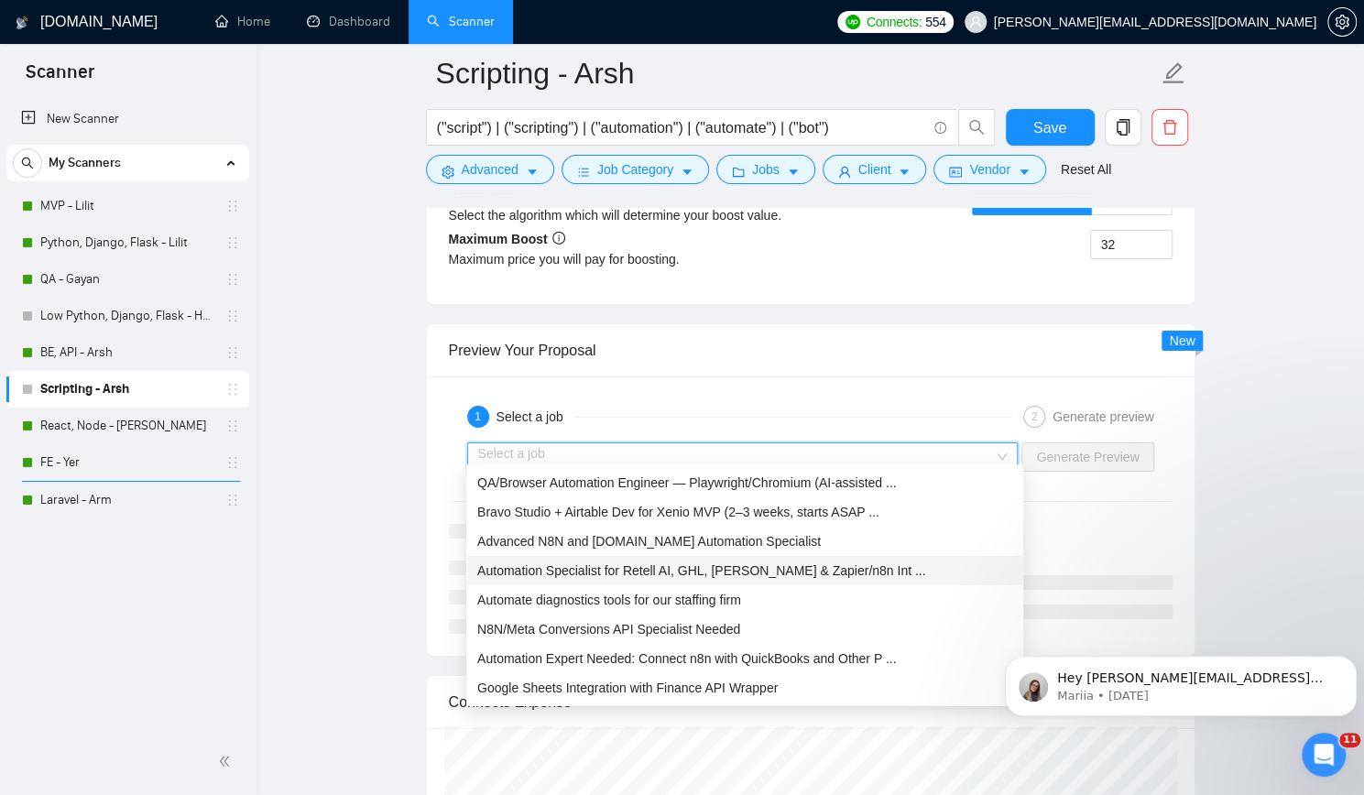
click at [879, 572] on div "Automation Specialist for Retell AI, GHL, [PERSON_NAME] & Zapier/n8n Int ..." at bounding box center [744, 571] width 535 height 20
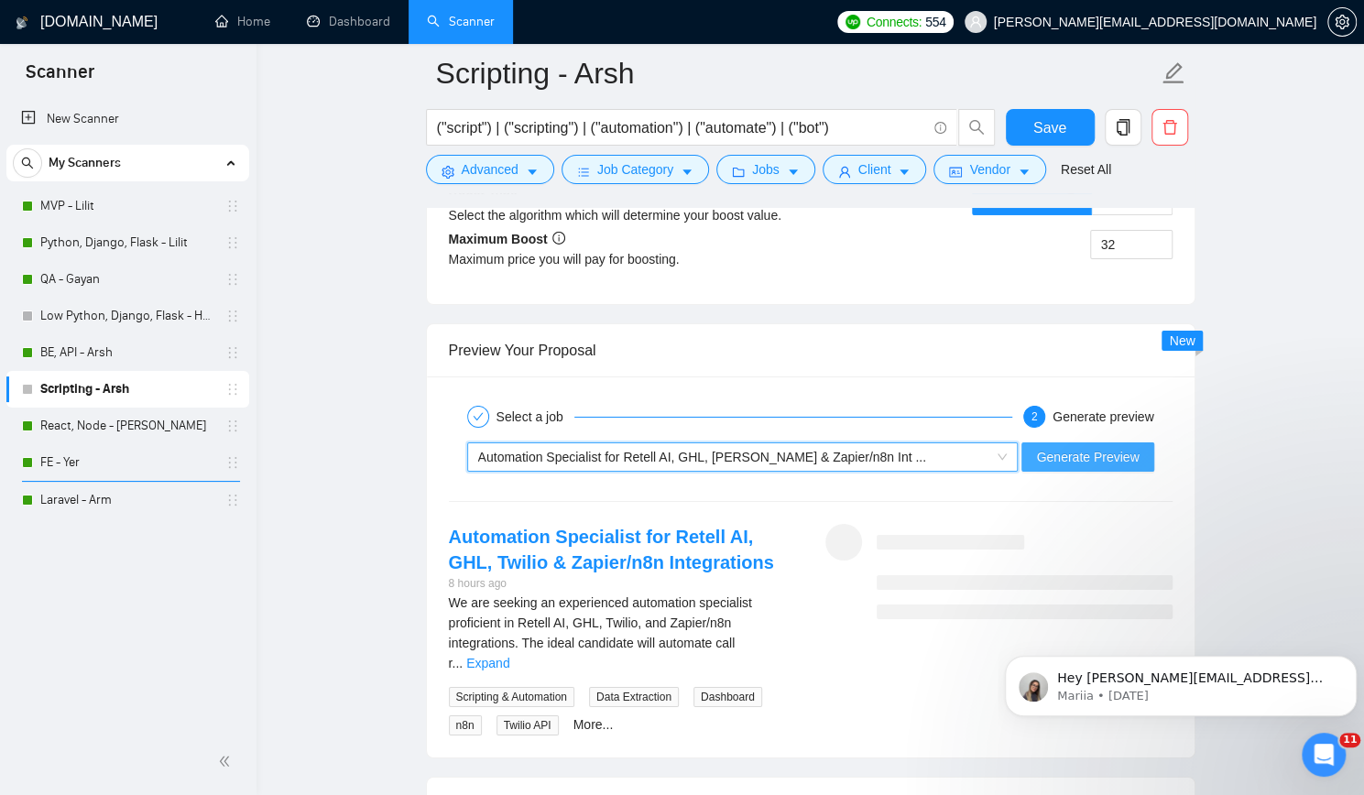
click at [1061, 447] on span "Generate Preview" at bounding box center [1087, 457] width 103 height 20
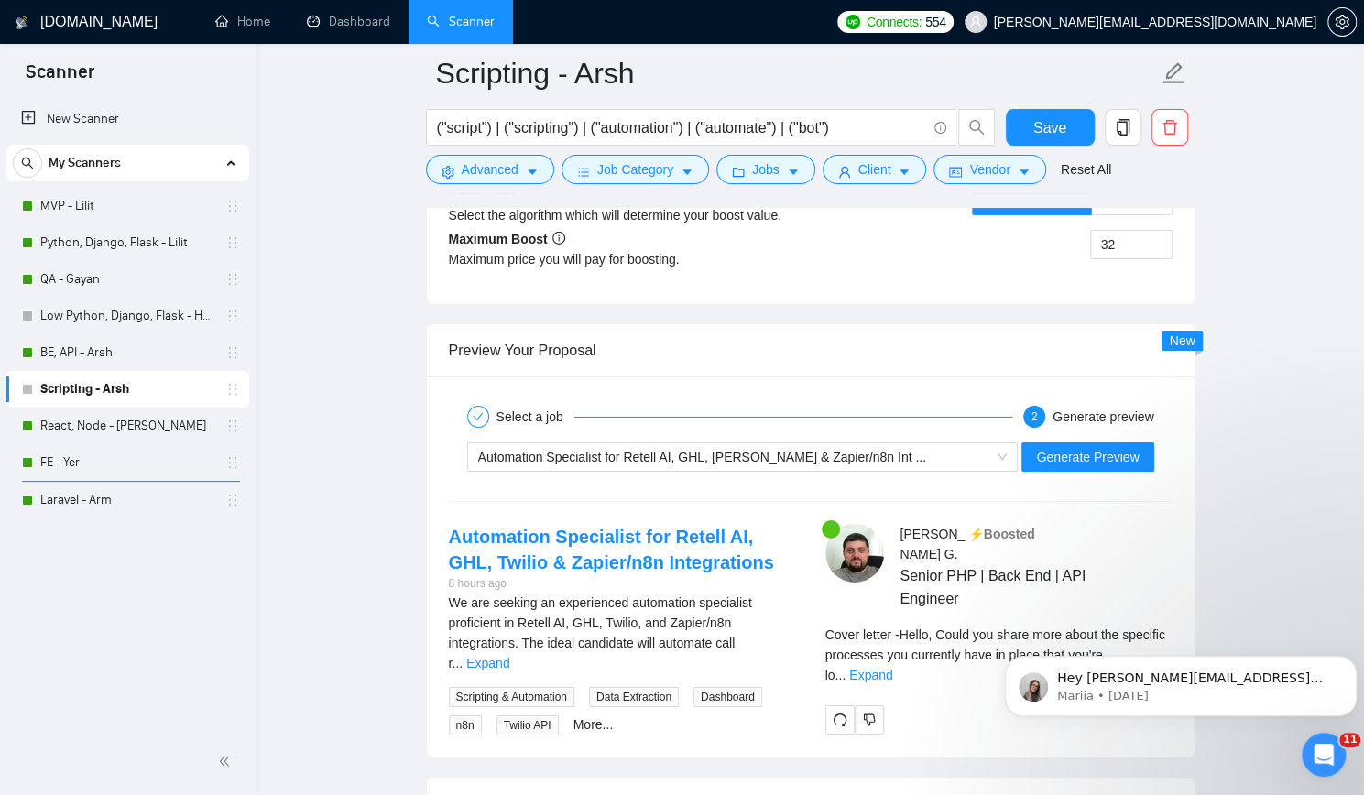
click at [965, 452] on div "Automation Specialist for Retell AI, GHL, [PERSON_NAME] & Zapier/n8n Int ..." at bounding box center [734, 456] width 513 height 27
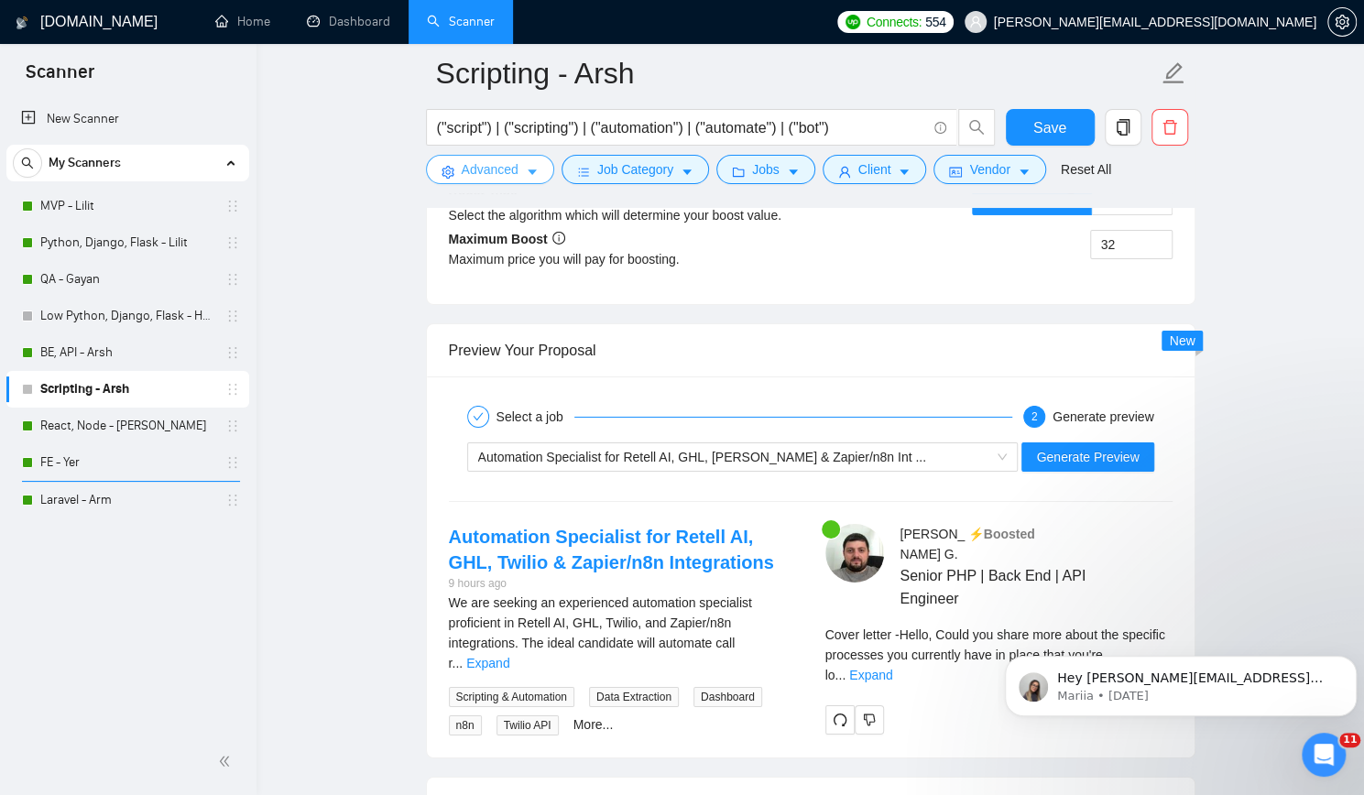
click at [506, 169] on span "Advanced" at bounding box center [490, 169] width 57 height 20
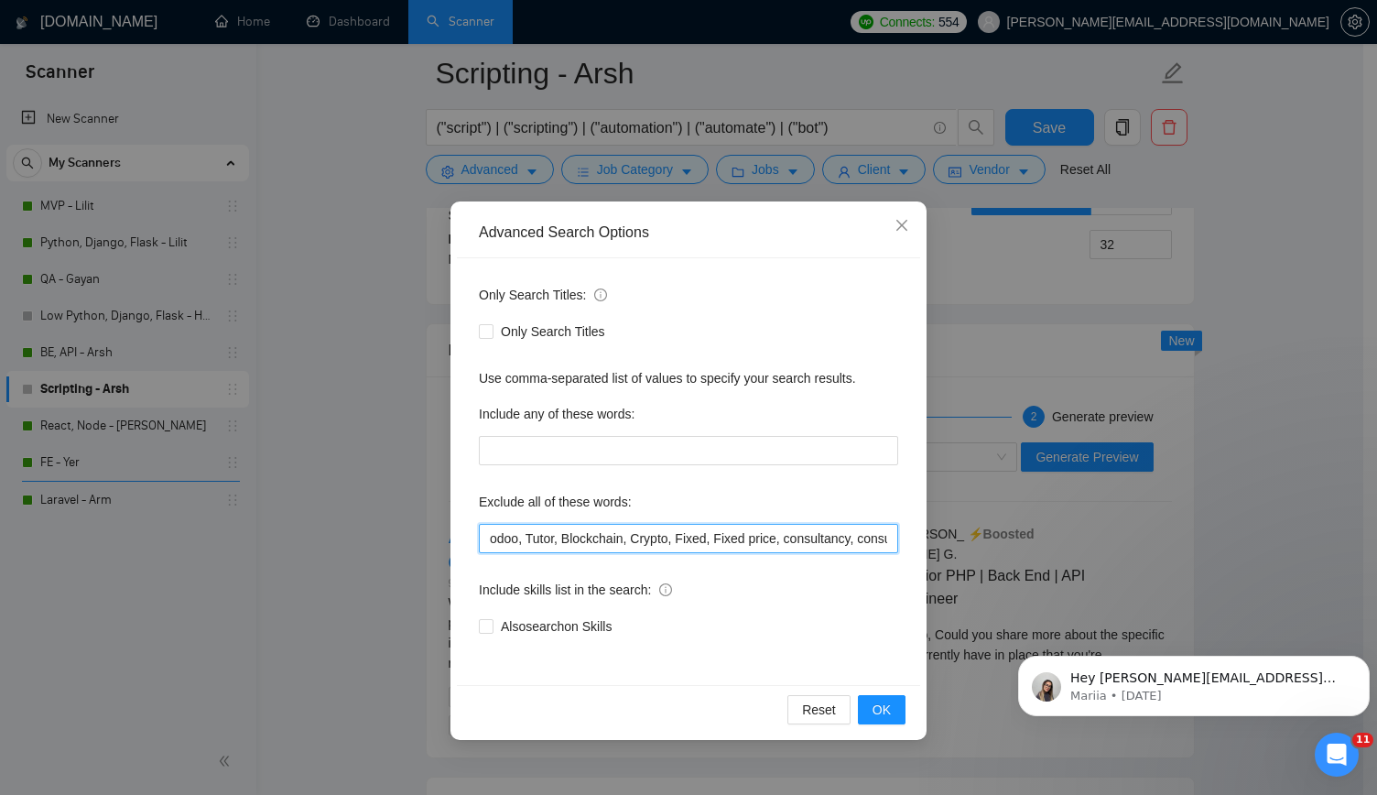
click at [736, 527] on input "odoo, Tutor, Blockchain, Crypto, Fixed, Fixed price, consultancy, consultation,…" at bounding box center [688, 538] width 419 height 29
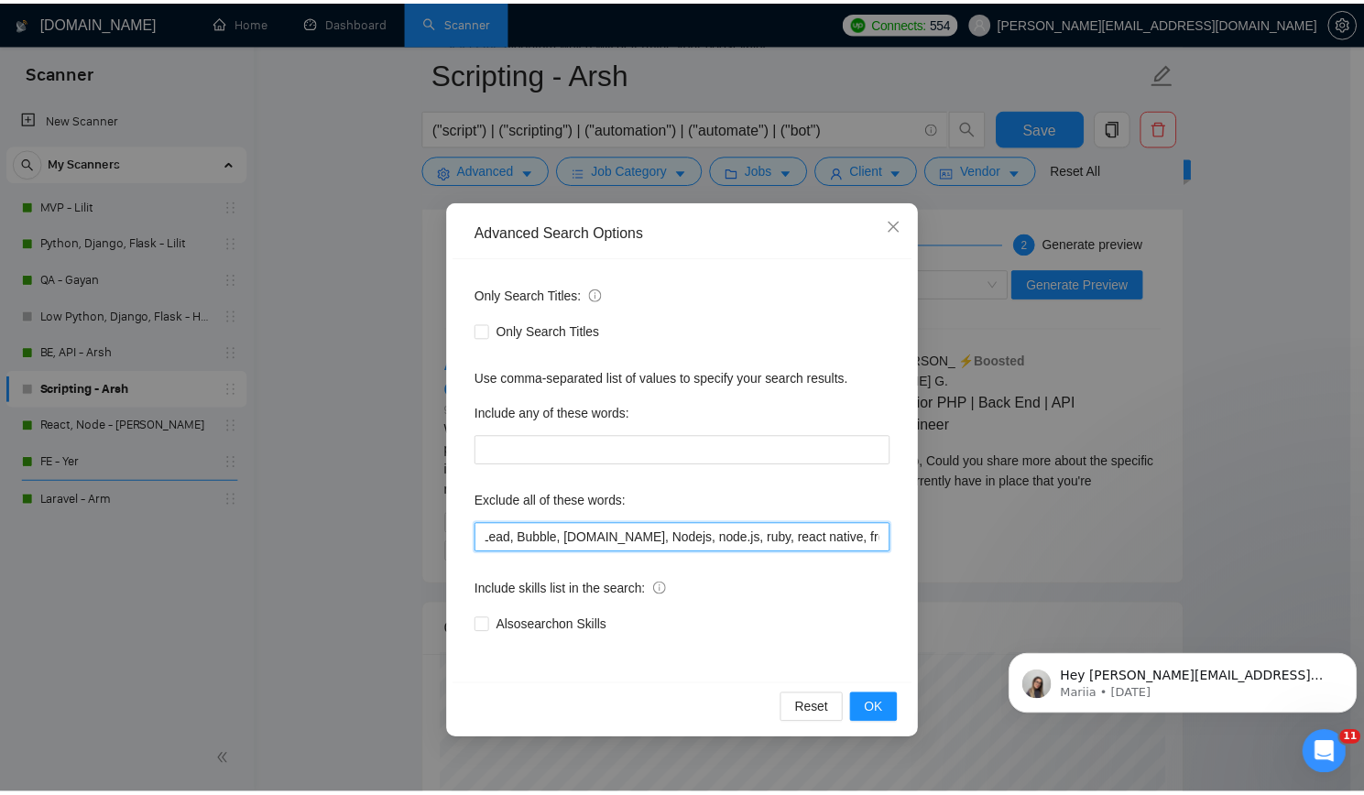
scroll to position [0, 1553]
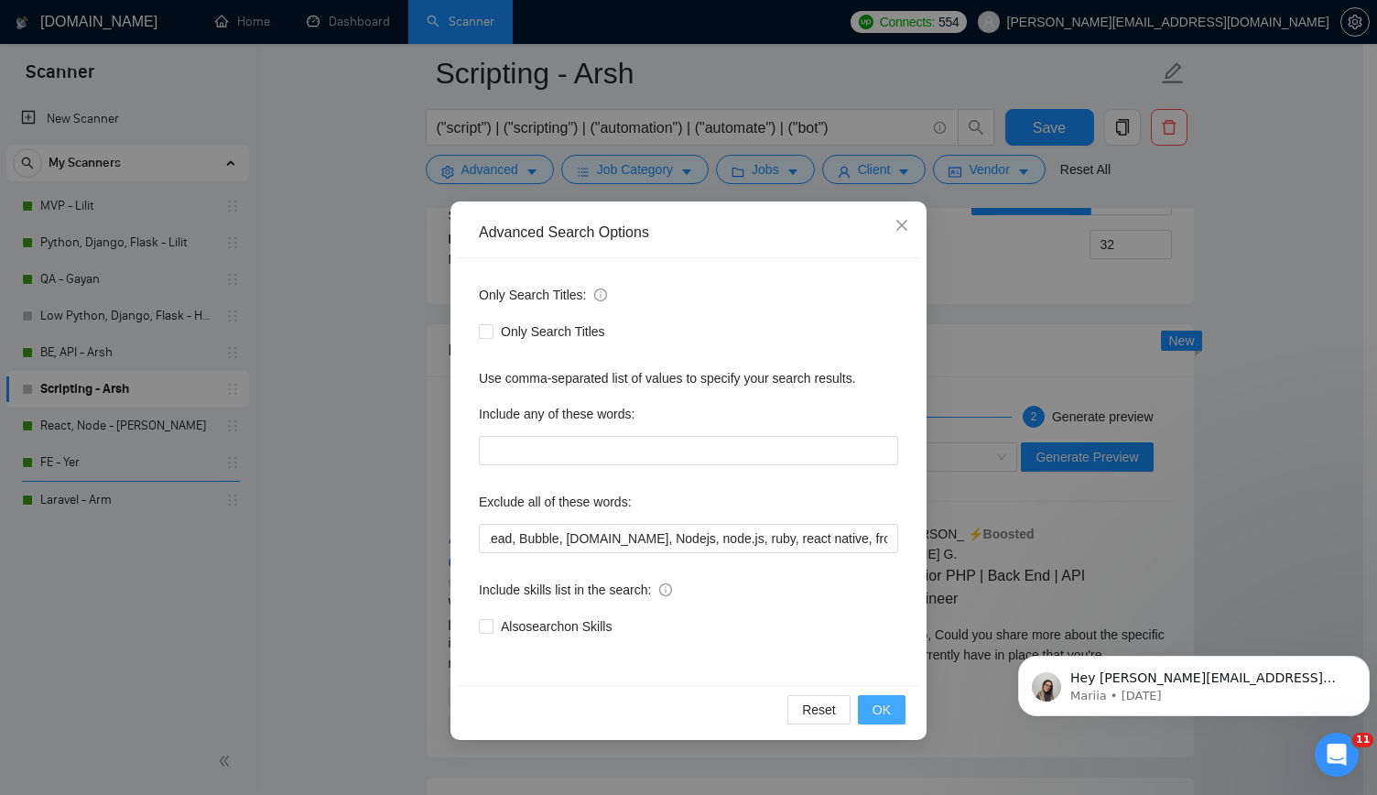
click at [881, 717] on span "OK" at bounding box center [882, 710] width 18 height 20
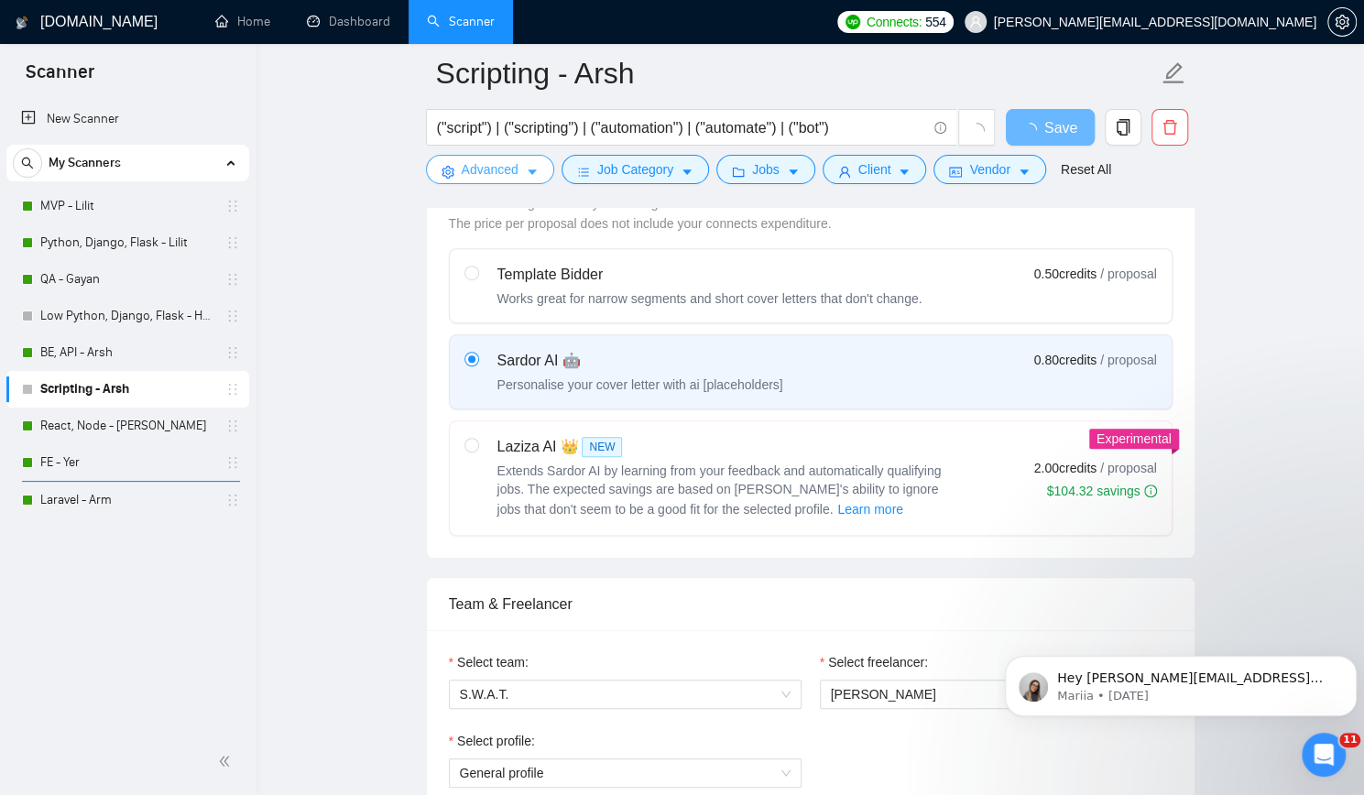
scroll to position [0, 0]
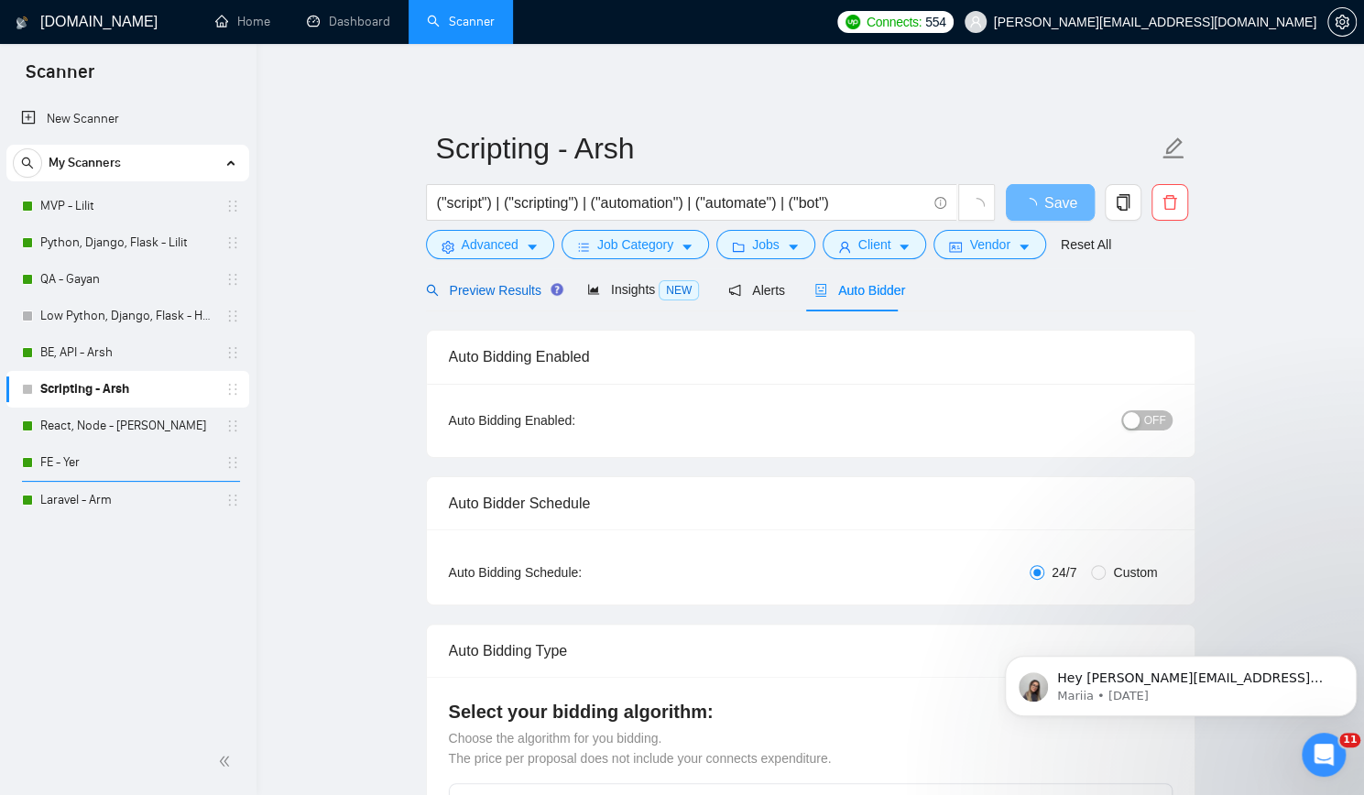
click at [502, 295] on span "Preview Results" at bounding box center [492, 290] width 132 height 15
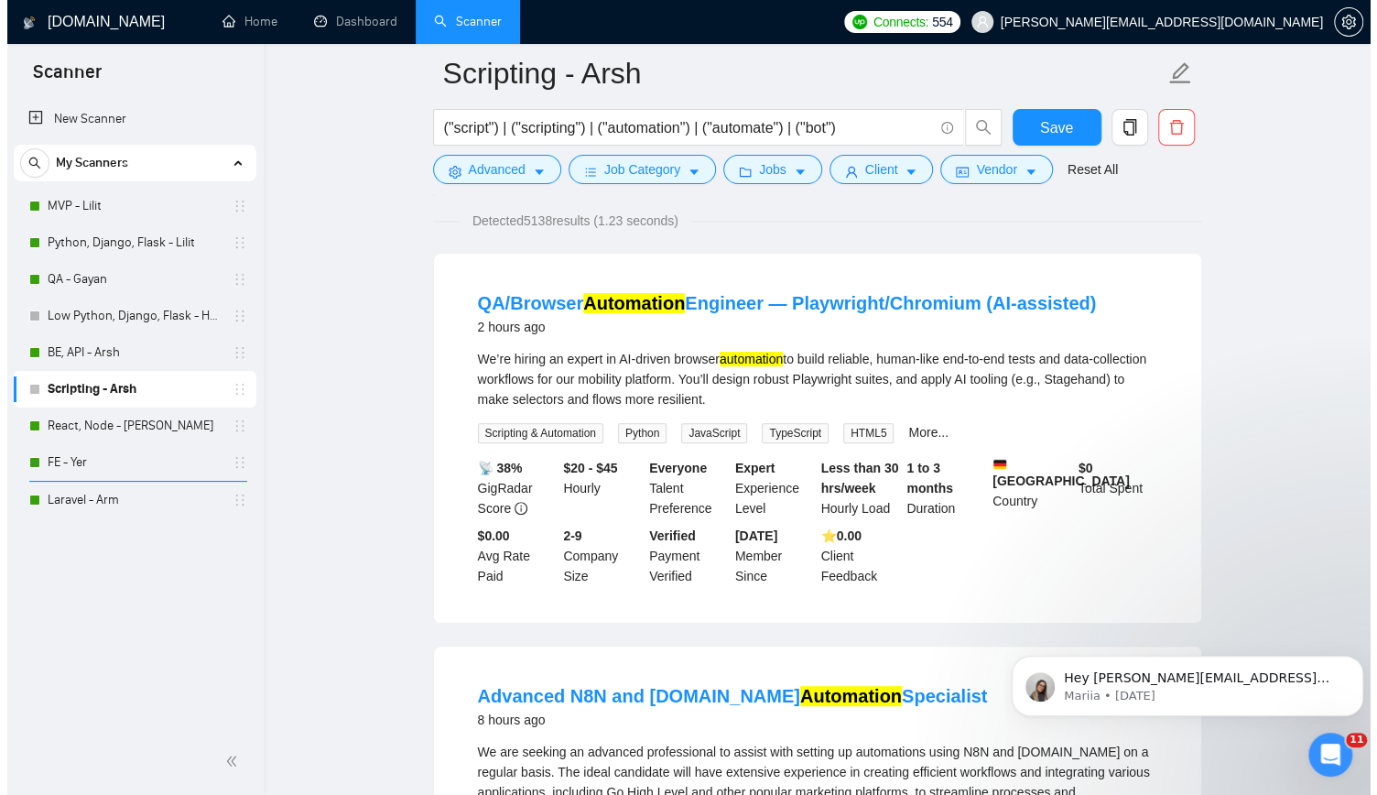
scroll to position [183, 0]
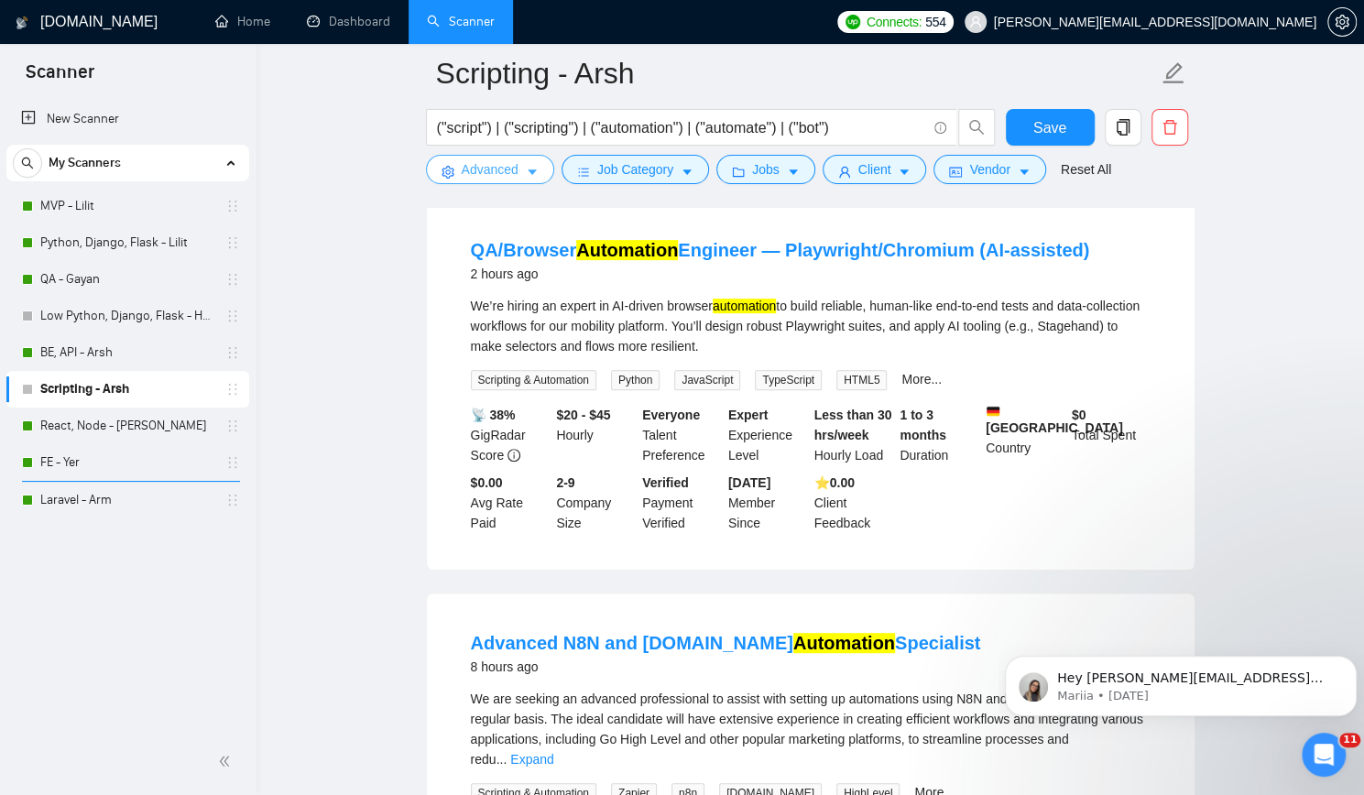
click at [478, 172] on span "Advanced" at bounding box center [490, 169] width 57 height 20
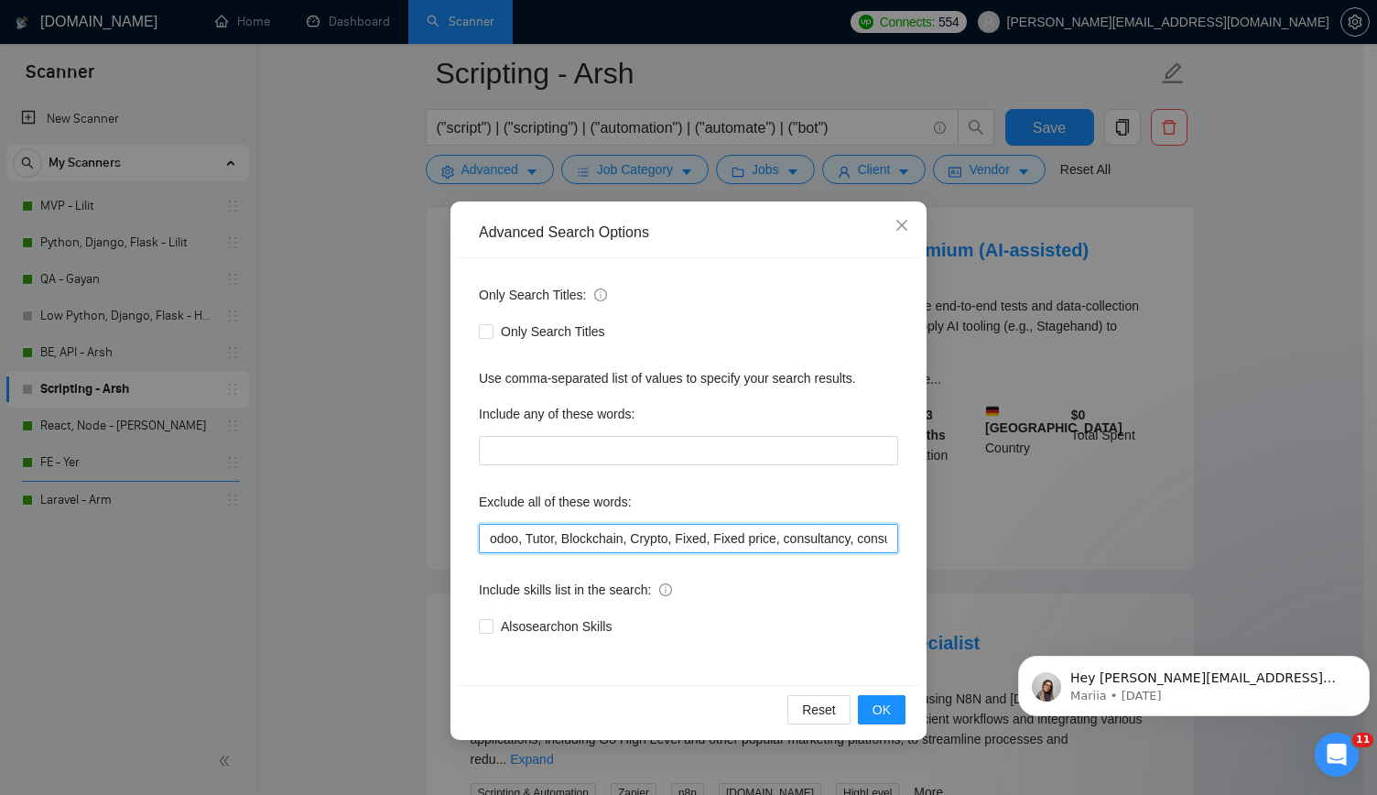
click at [784, 527] on input "odoo, Tutor, Blockchain, Crypto, Fixed, Fixed price, consultancy, consultation,…" at bounding box center [688, 538] width 419 height 29
click at [883, 711] on span "OK" at bounding box center [882, 710] width 18 height 20
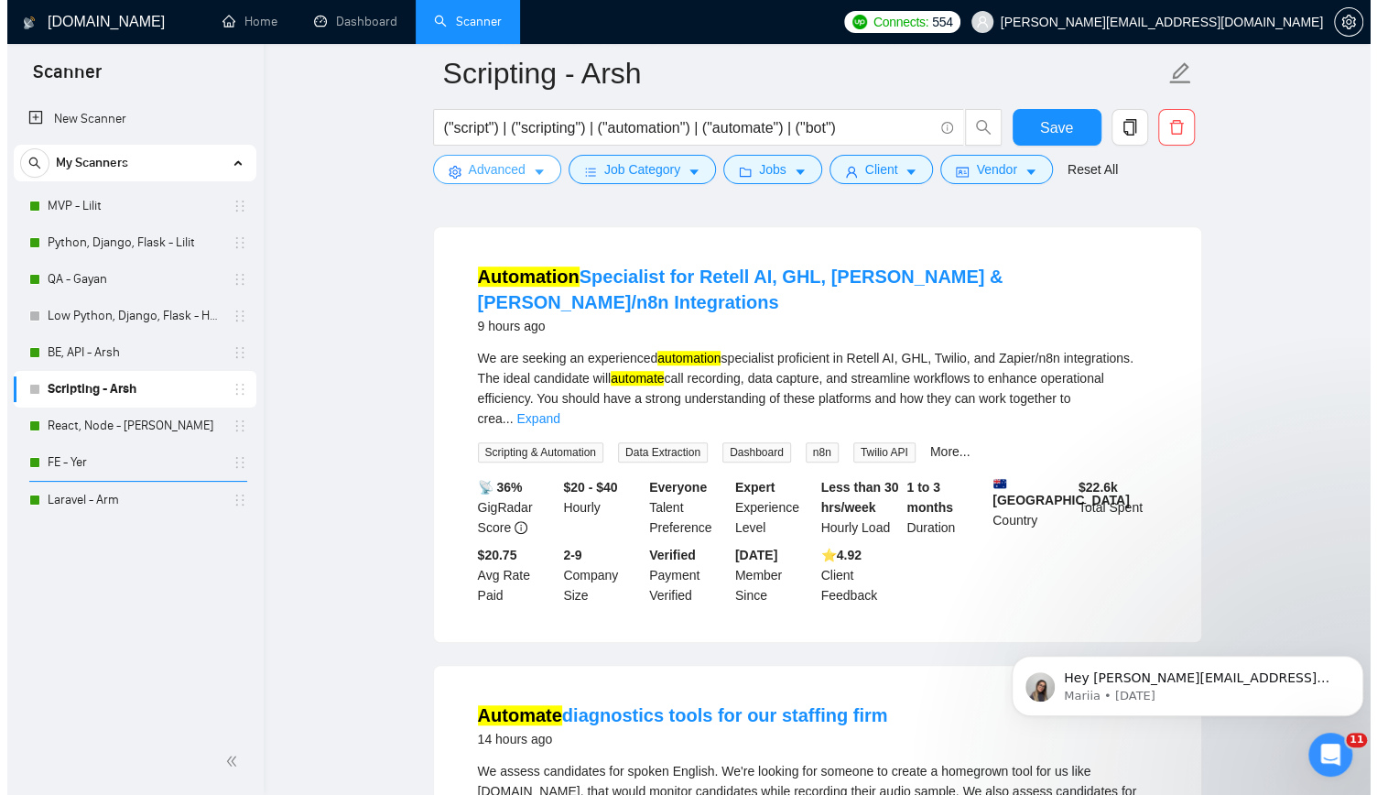
scroll to position [0, 0]
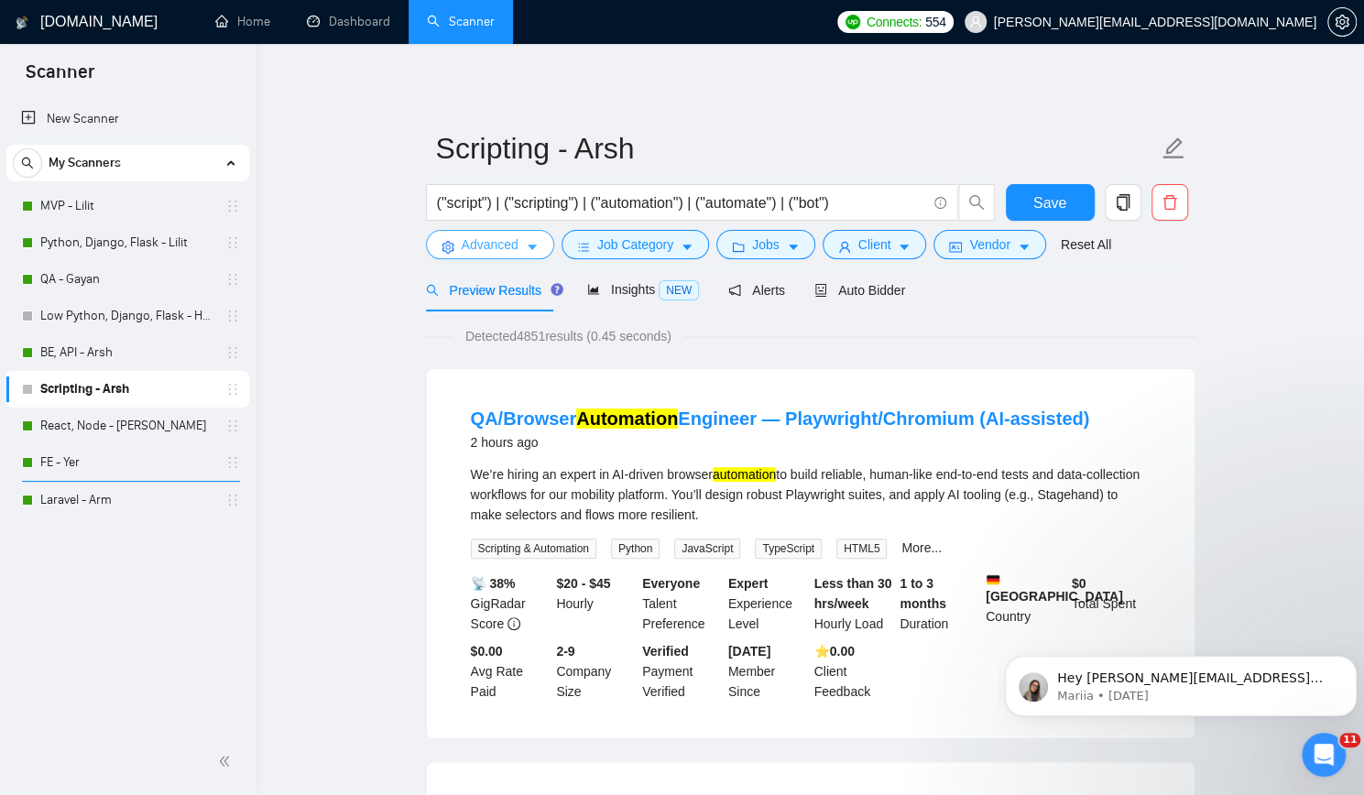
click at [505, 246] on span "Advanced" at bounding box center [490, 244] width 57 height 20
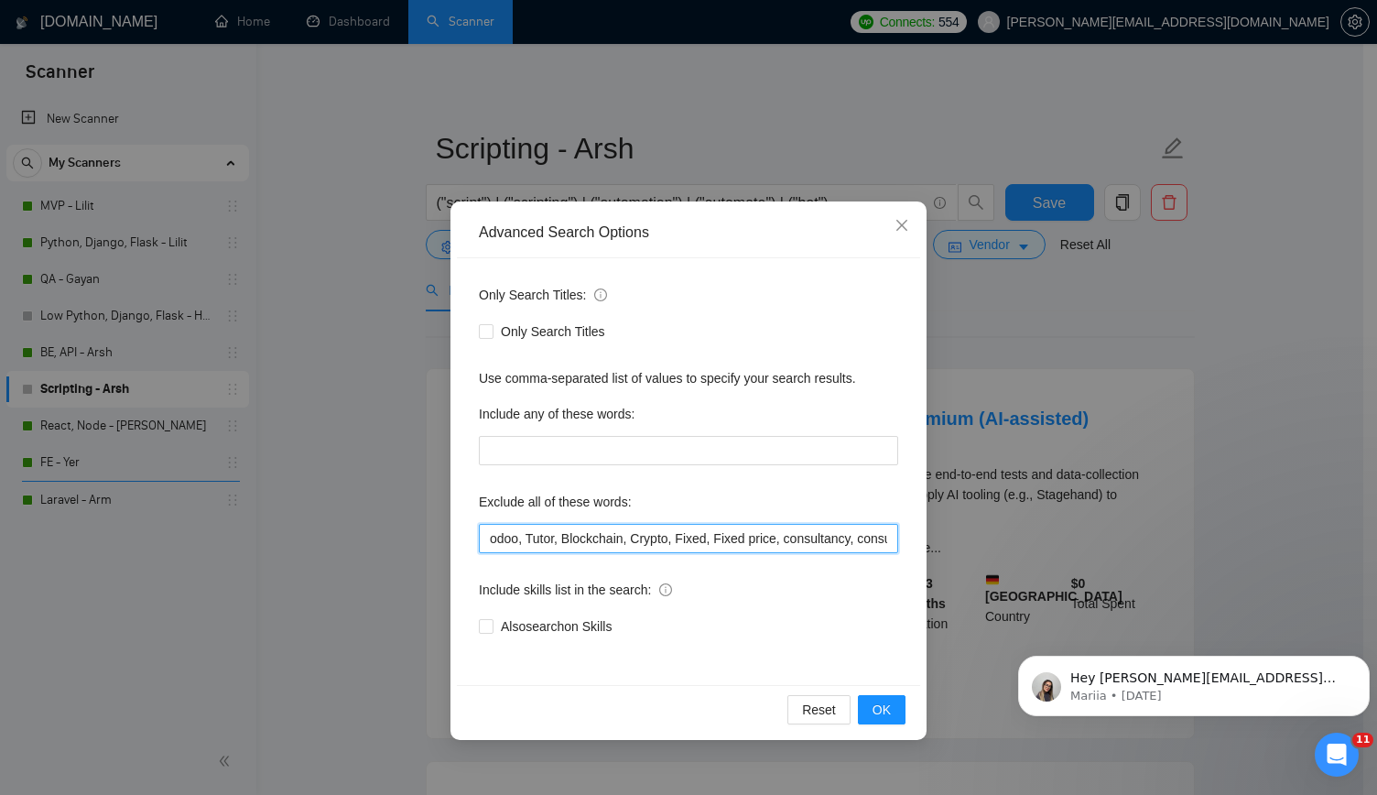
click at [801, 528] on input "odoo, Tutor, Blockchain, Crypto, Fixed, Fixed price, consultancy, consultation,…" at bounding box center [688, 538] width 419 height 29
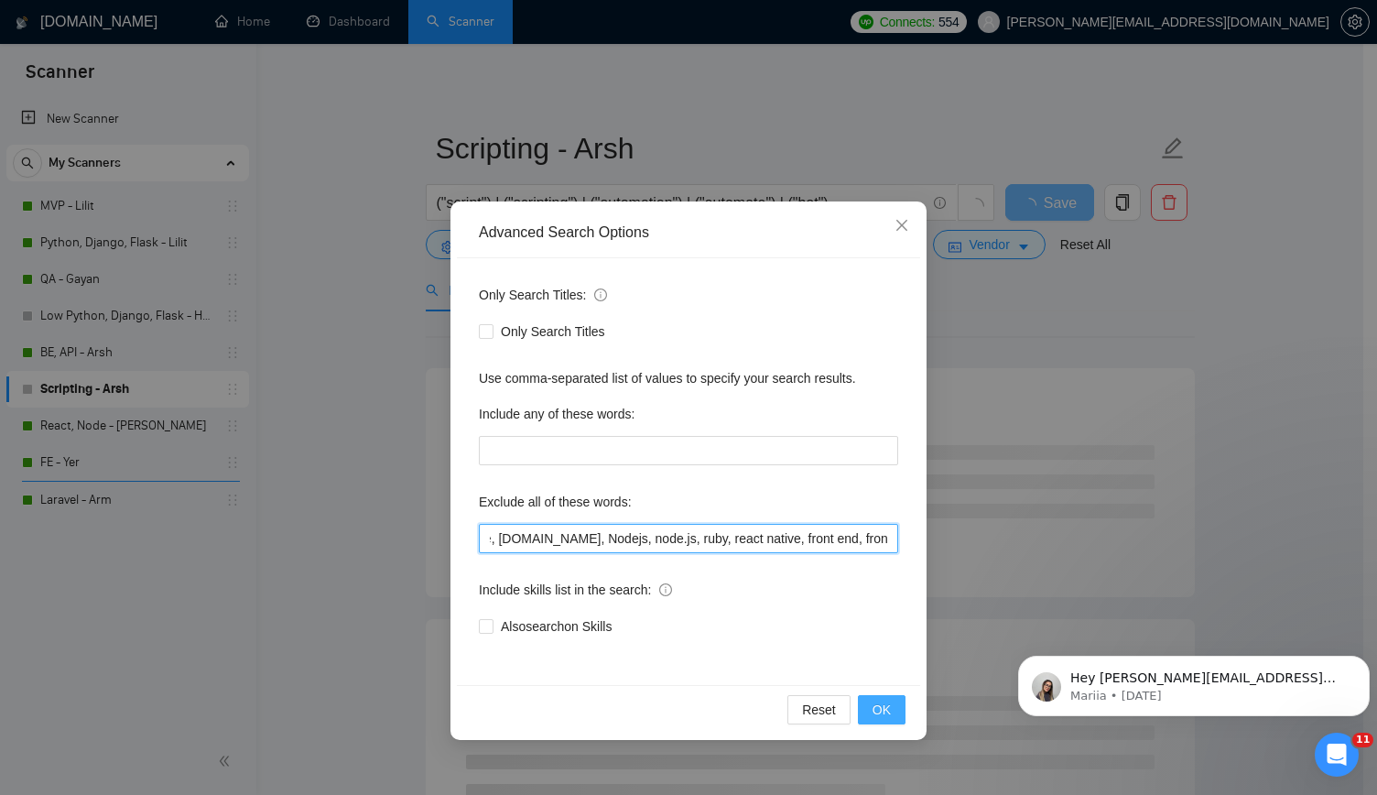
type input "odoo, Tutor, Blockchain, Crypto, Fixed, Fixed price, consultancy, consultation,…"
click at [882, 713] on span "OK" at bounding box center [882, 710] width 18 height 20
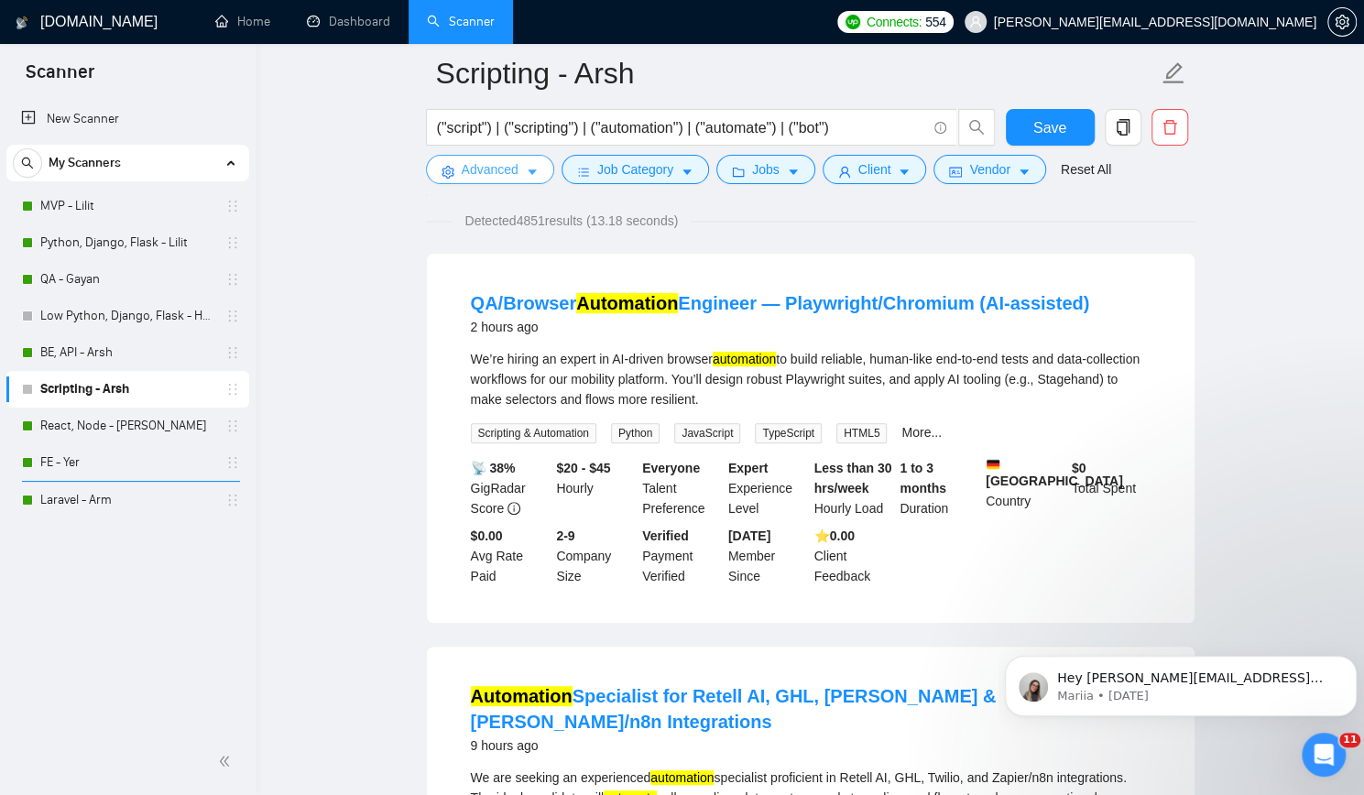
scroll to position [0, 0]
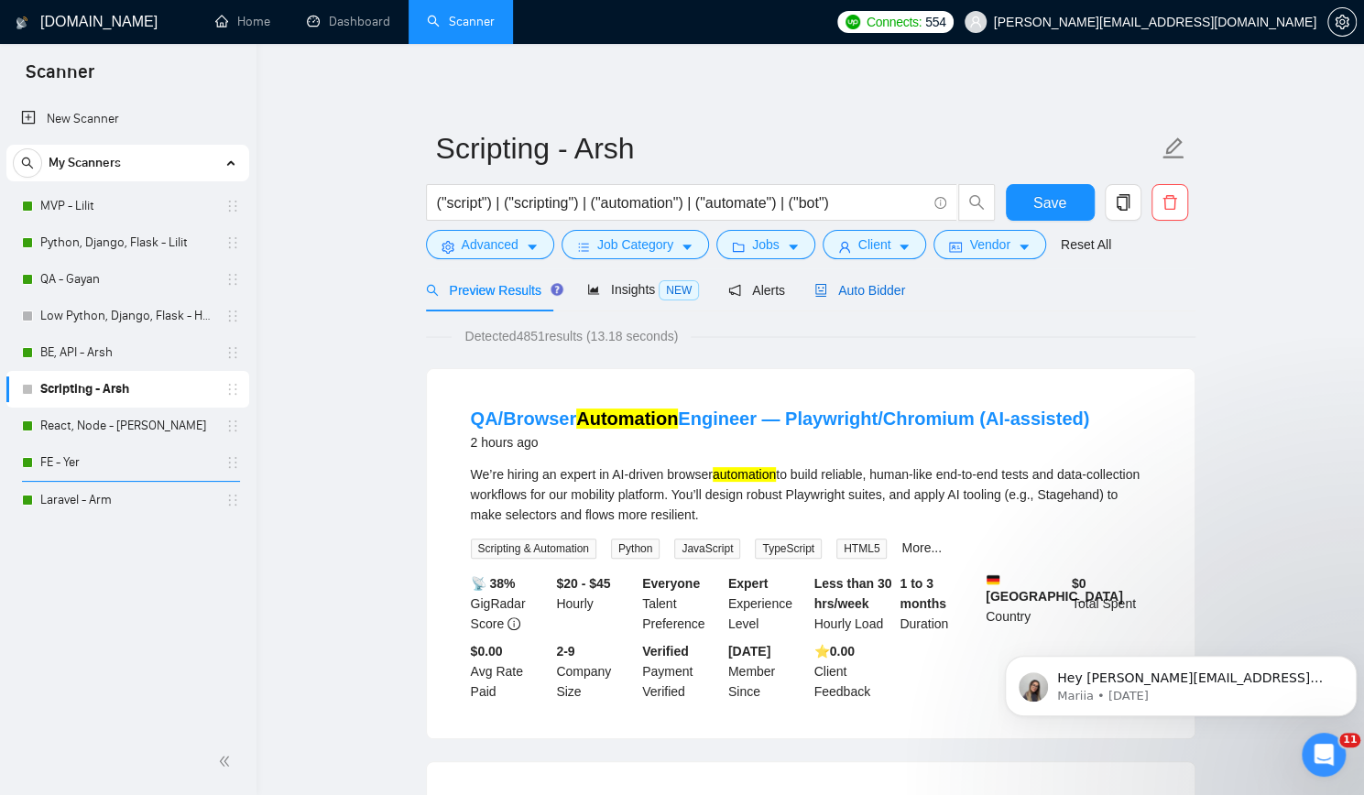
click at [865, 287] on span "Auto Bidder" at bounding box center [859, 290] width 91 height 15
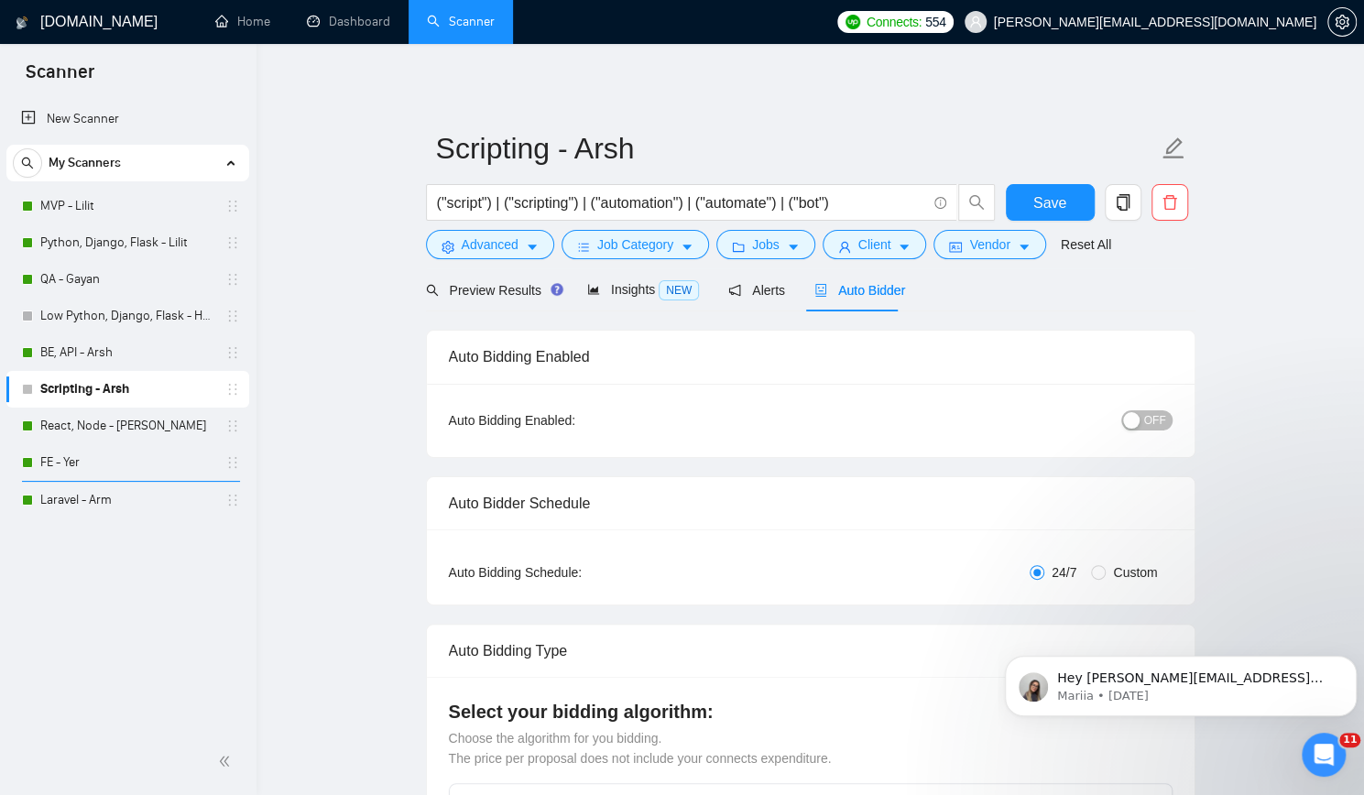
click at [1148, 420] on span "OFF" at bounding box center [1155, 420] width 22 height 20
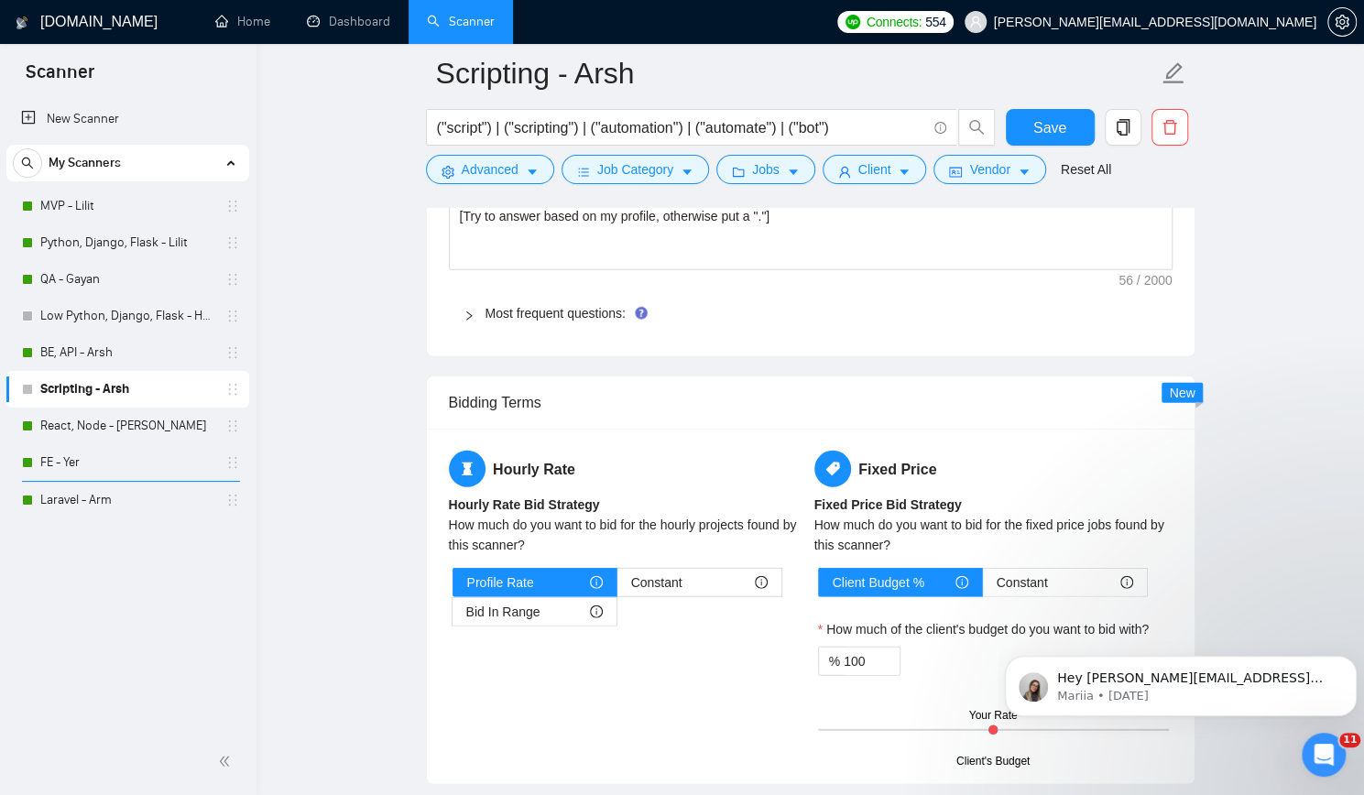
scroll to position [2748, 0]
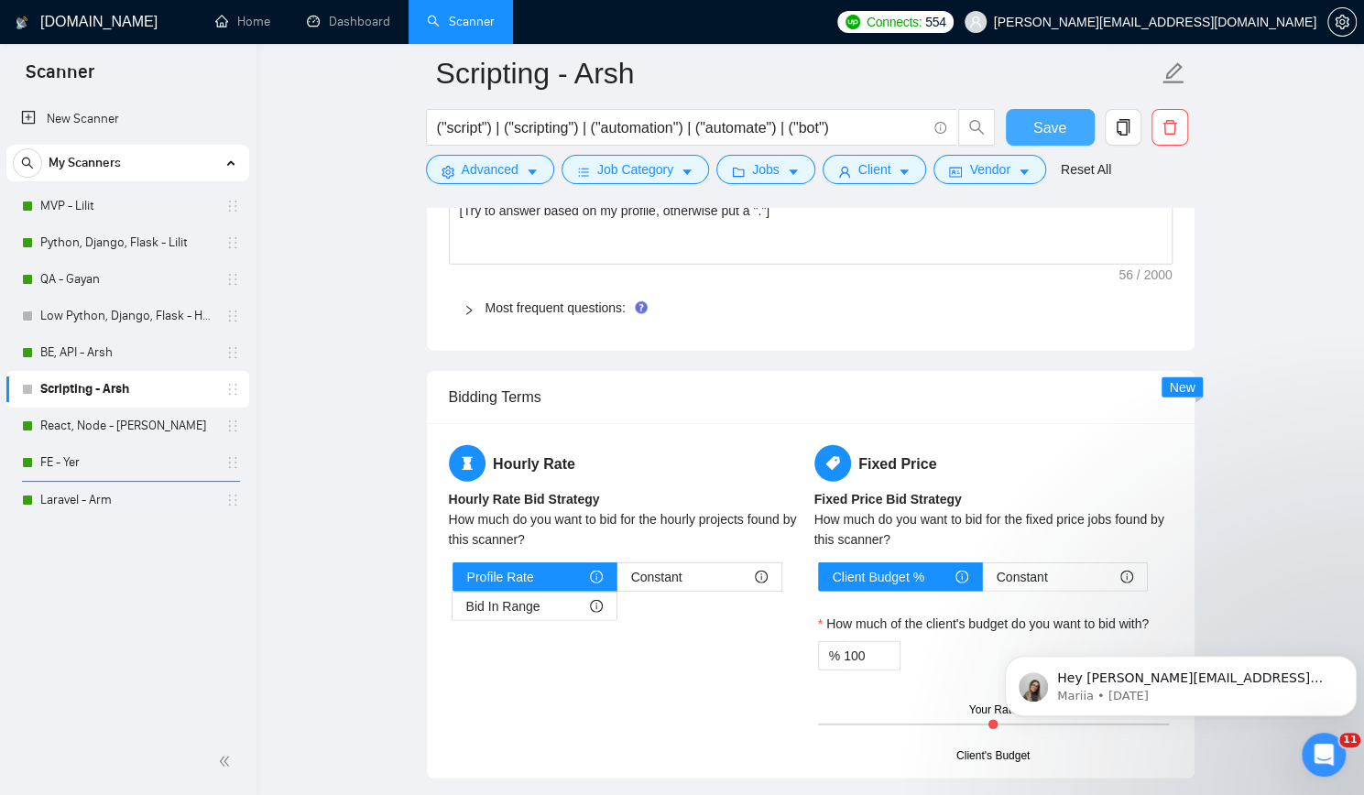
click at [1066, 125] on button "Save" at bounding box center [1050, 127] width 89 height 37
click at [250, 23] on link "Home" at bounding box center [242, 22] width 55 height 16
